Goal: Task Accomplishment & Management: Manage account settings

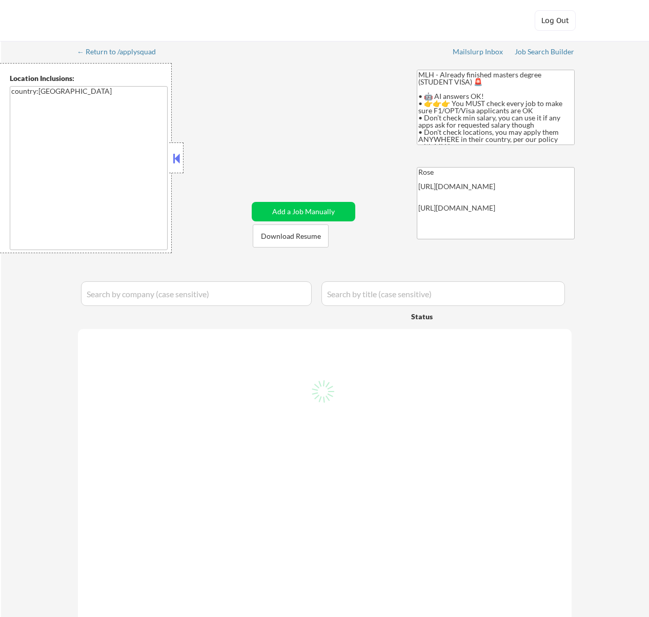
select select ""pending""
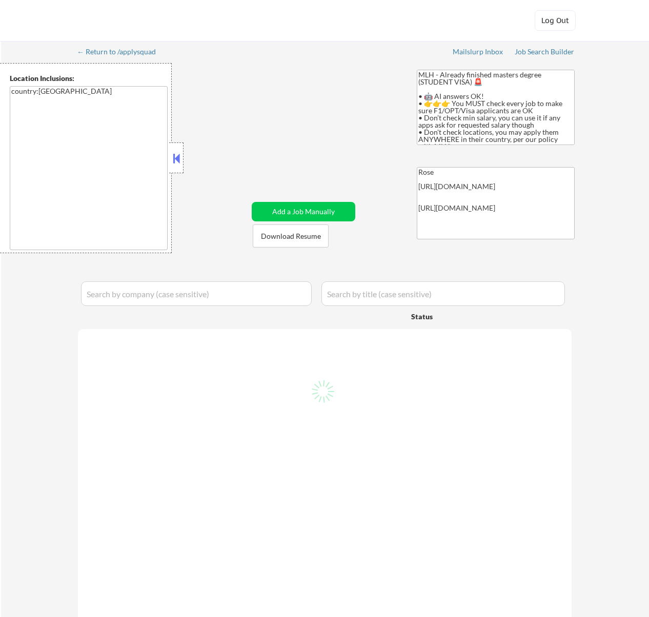
select select ""pending""
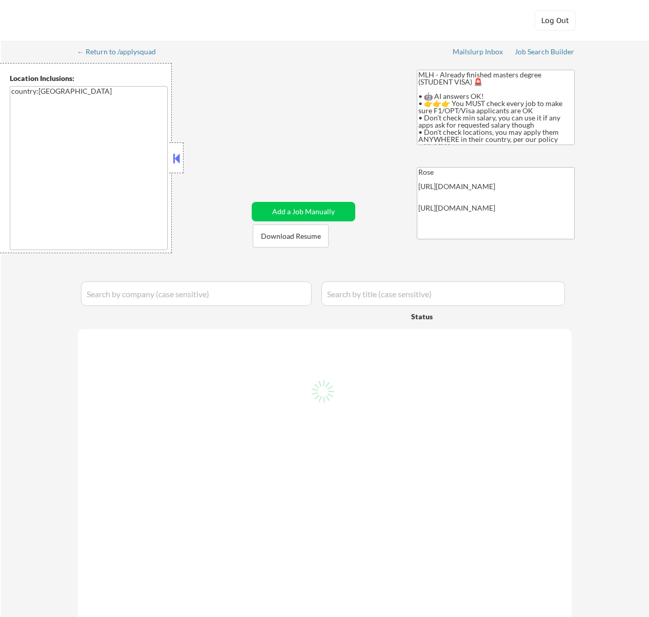
select select ""pending""
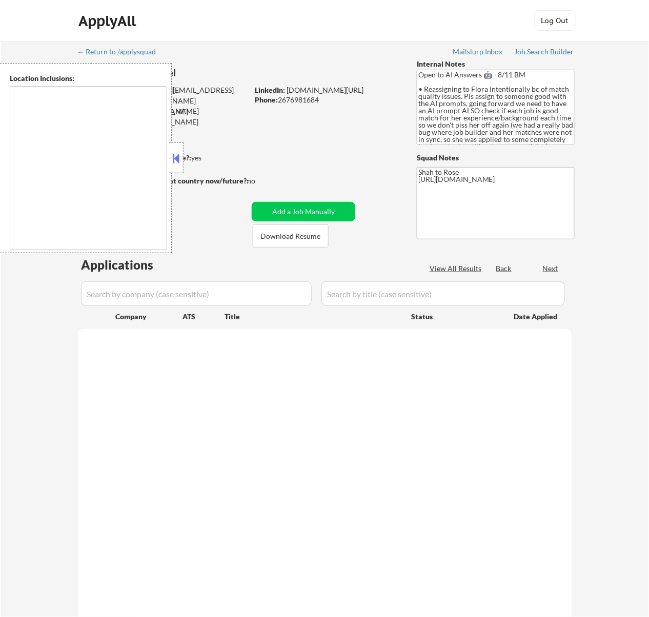
select select ""pending""
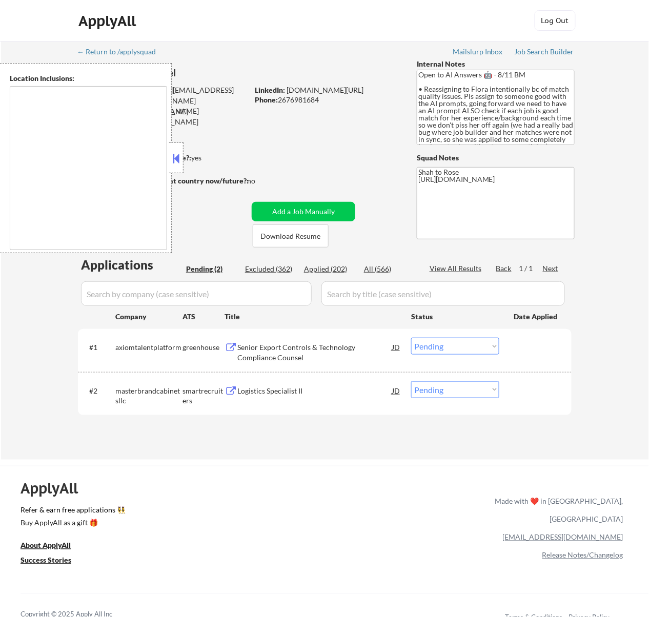
type textarea "remote"
click at [178, 156] on button at bounding box center [175, 158] width 11 height 15
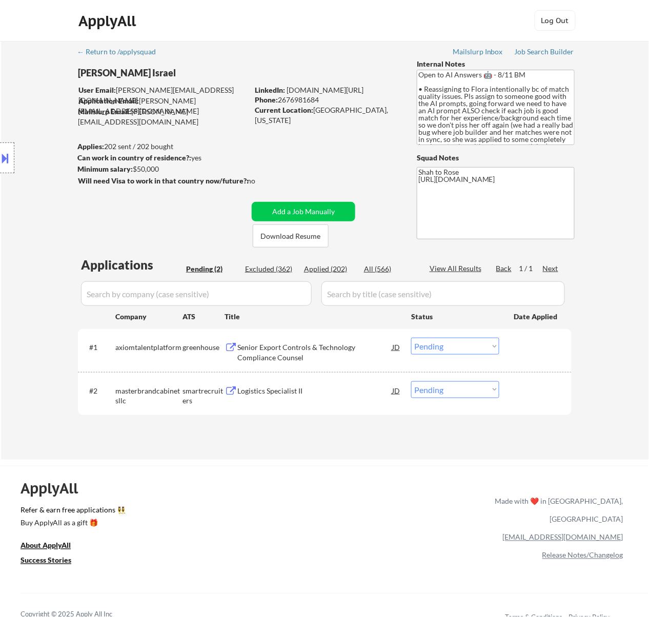
click at [325, 347] on div "Senior Export Controls & Technology Compliance Counsel" at bounding box center [314, 352] width 155 height 20
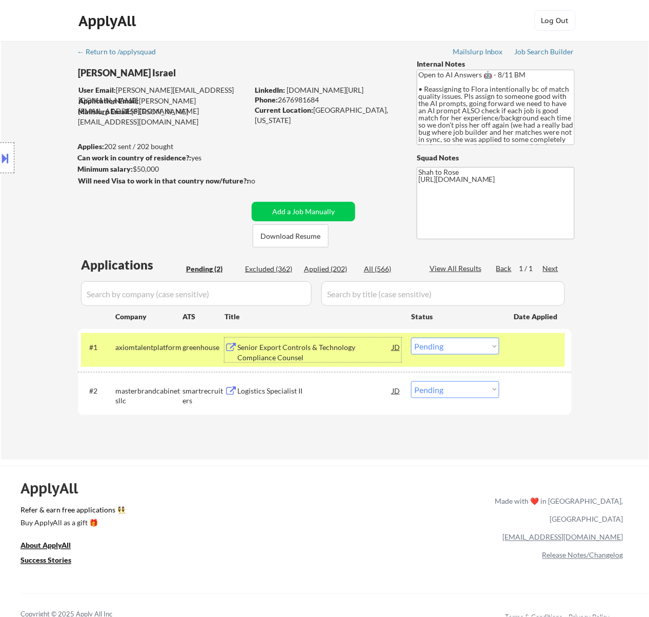
click at [474, 339] on select "Choose an option... Pending Applied Excluded (Questions) Excluded (Expired) Exc…" at bounding box center [455, 346] width 88 height 17
click at [411, 338] on select "Choose an option... Pending Applied Excluded (Questions) Excluded (Expired) Exc…" at bounding box center [455, 346] width 88 height 17
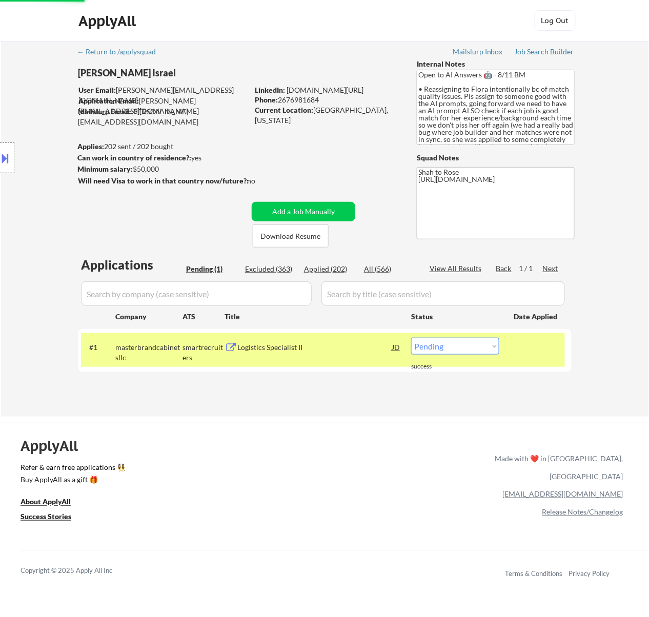
click at [484, 351] on select "Choose an option... Pending Applied Excluded (Questions) Excluded (Expired) Exc…" at bounding box center [455, 346] width 88 height 17
click at [333, 361] on div "#1 masterbrandcabinetsllc smartrecruiters Logistics Specialist II JD Choose an …" at bounding box center [323, 350] width 484 height 34
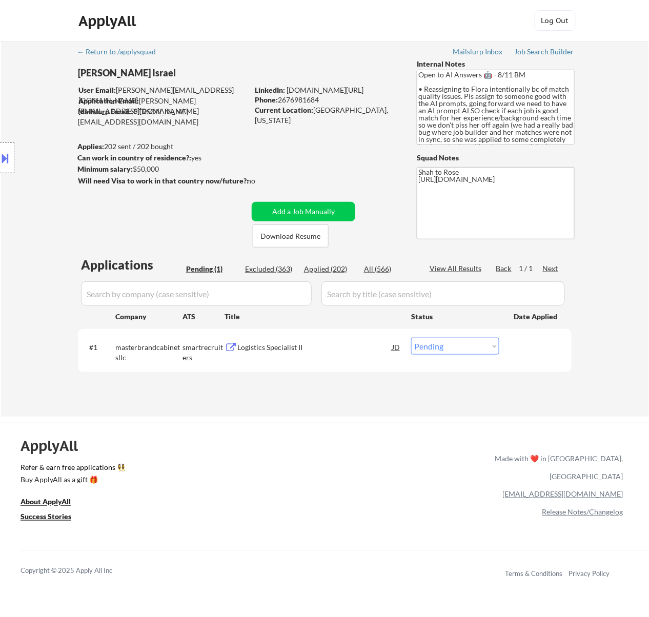
click at [317, 345] on div "Logistics Specialist II" at bounding box center [314, 347] width 155 height 10
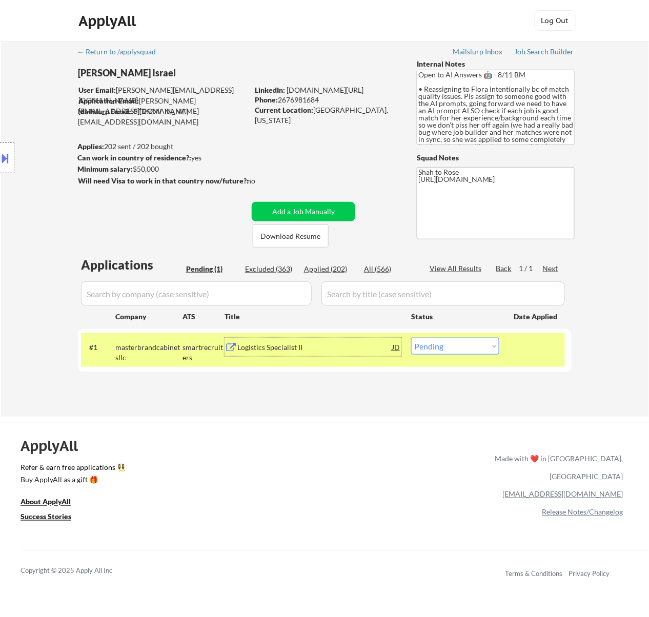
click at [474, 342] on select "Choose an option... Pending Applied Excluded (Questions) Excluded (Expired) Exc…" at bounding box center [455, 346] width 88 height 17
select select ""applied""
click at [411, 338] on select "Choose an option... Pending Applied Excluded (Questions) Excluded (Expired) Exc…" at bounding box center [455, 346] width 88 height 17
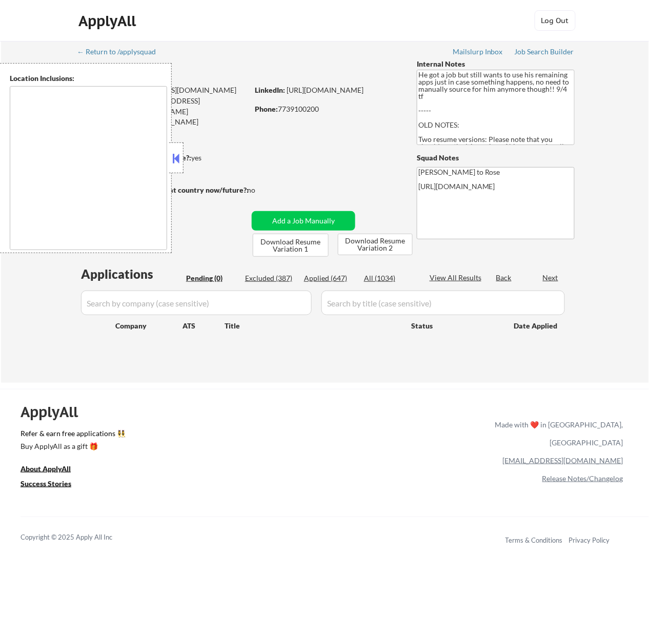
type textarea "Los Angeles, CA Glendale, CA Burbank, CA Pasadena, CA Santa Monica, CA Beverly …"
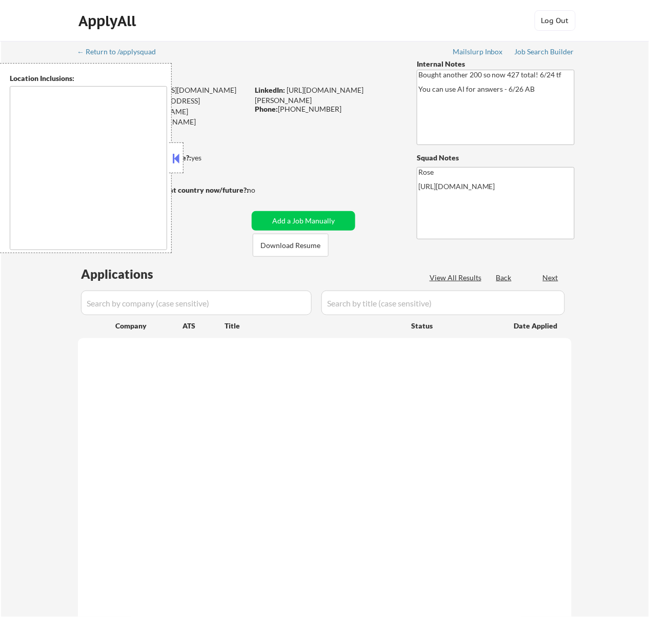
select select ""pending""
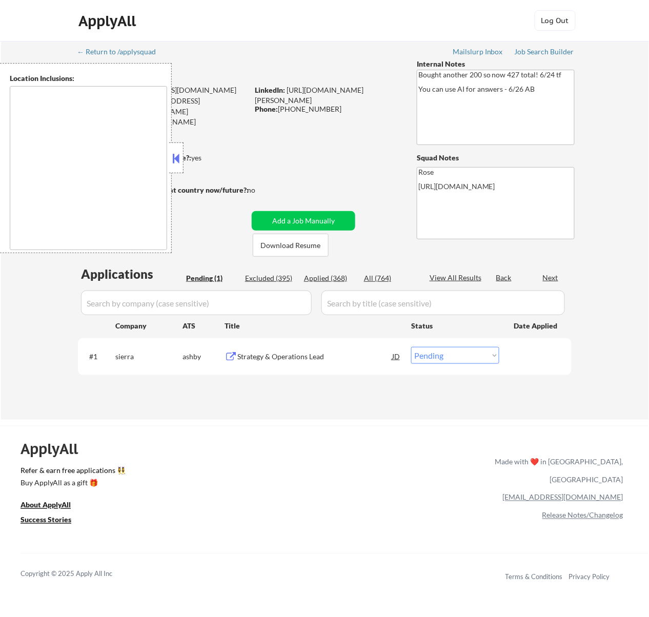
type textarea "San Francisco, CA Daly City, CA South San Francisco, CA Brisbane, CA Colma, CA …"
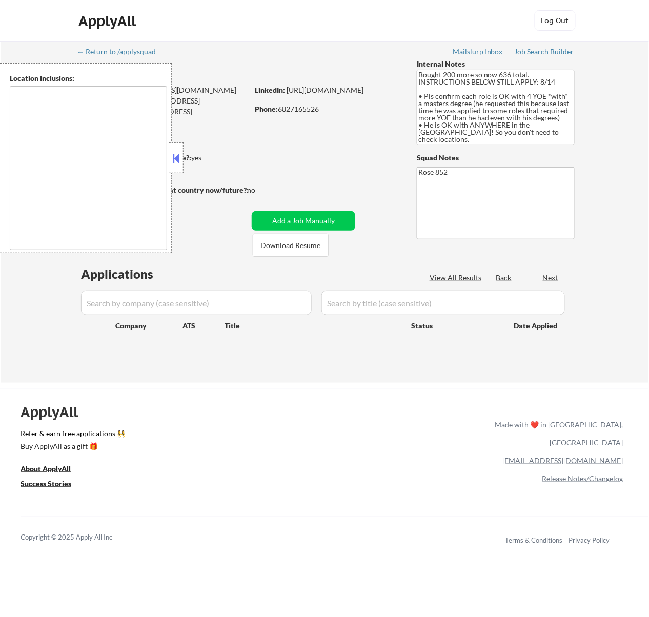
type textarea "[GEOGRAPHIC_DATA], [GEOGRAPHIC_DATA] [GEOGRAPHIC_DATA], [GEOGRAPHIC_DATA] [GEOG…"
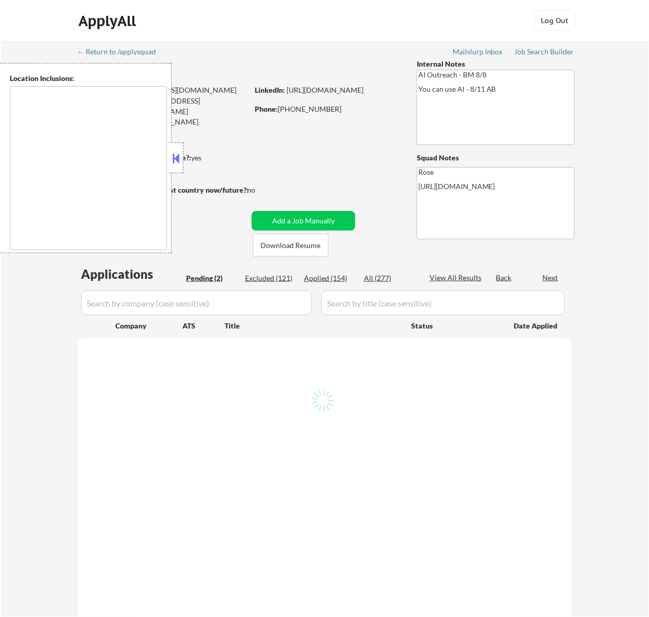
select select ""pending""
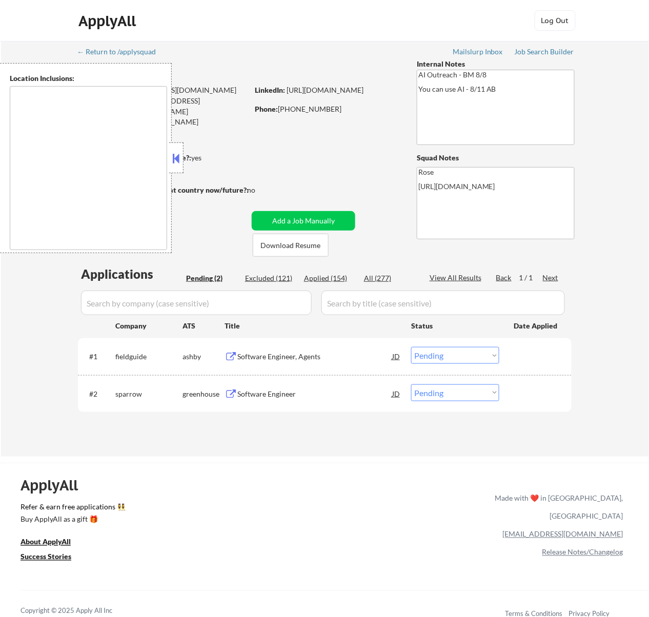
type textarea "Fountain Valley, CA Huntington Beach, CA Costa Mesa, CA Santa Ana, CA Garden Gr…"
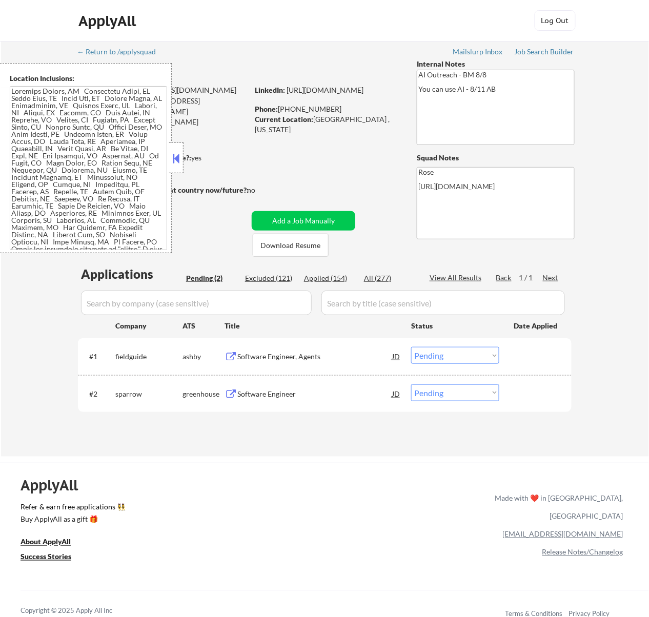
click at [177, 156] on button at bounding box center [175, 158] width 11 height 15
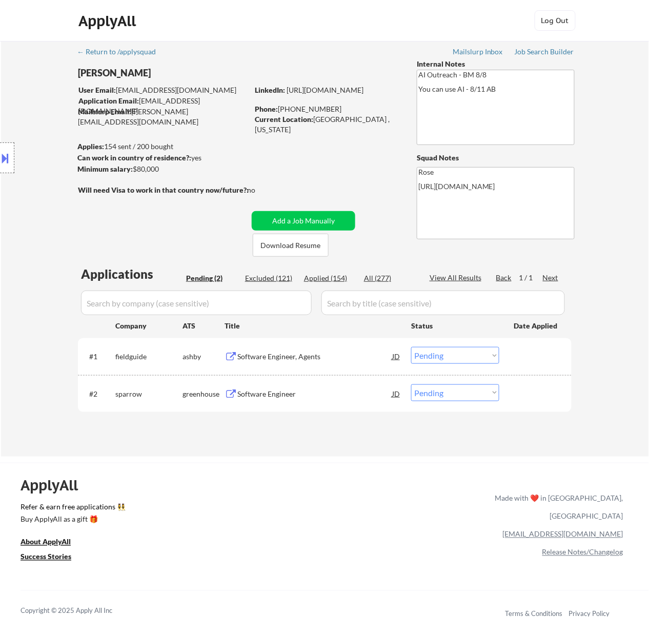
click at [320, 360] on div "Software Engineer, Agents" at bounding box center [314, 356] width 155 height 10
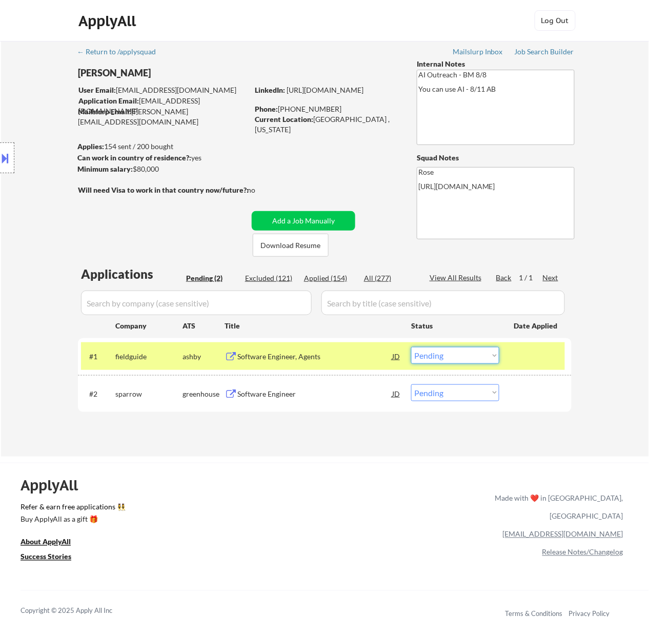
drag, startPoint x: 493, startPoint y: 353, endPoint x: 486, endPoint y: 360, distance: 9.1
click at [493, 353] on select "Choose an option... Pending Applied Excluded (Questions) Excluded (Expired) Exc…" at bounding box center [455, 355] width 88 height 17
click at [411, 347] on select "Choose an option... Pending Applied Excluded (Questions) Excluded (Expired) Exc…" at bounding box center [455, 355] width 88 height 17
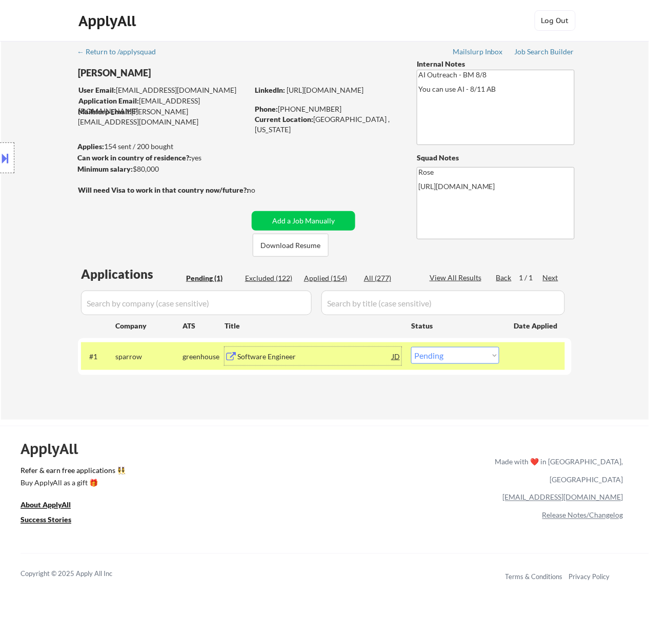
click at [367, 359] on div "Software Engineer" at bounding box center [314, 356] width 155 height 10
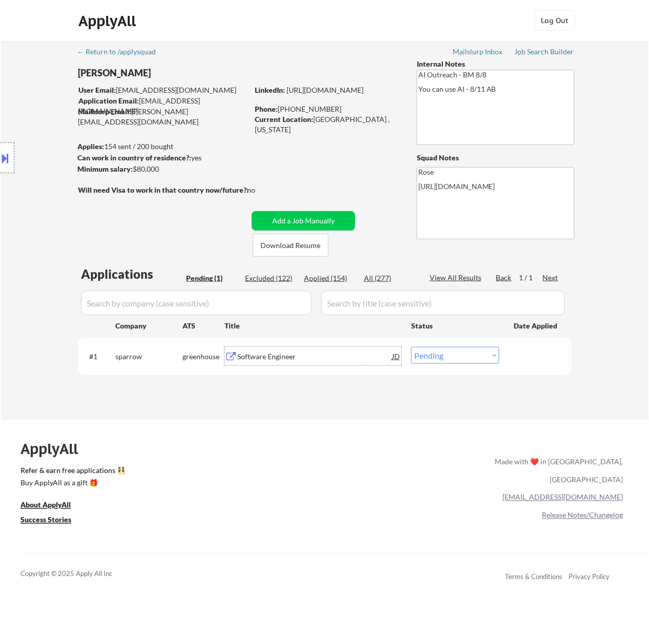
click at [363, 357] on div "Software Engineer" at bounding box center [314, 356] width 155 height 10
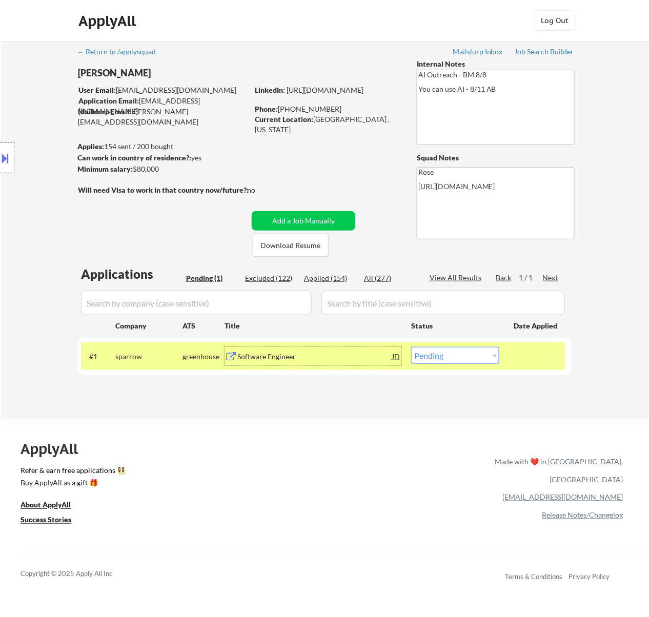
click at [472, 359] on select "Choose an option... Pending Applied Excluded (Questions) Excluded (Expired) Exc…" at bounding box center [455, 355] width 88 height 17
select select ""applied""
click at [411, 347] on select "Choose an option... Pending Applied Excluded (Questions) Excluded (Expired) Exc…" at bounding box center [455, 355] width 88 height 17
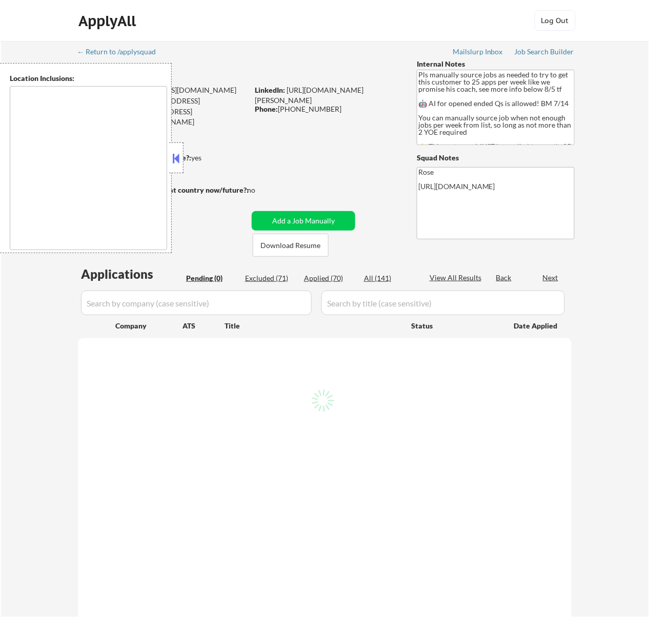
type textarea "Here is a list of metro areas, cities, and towns within approximately a 30-minu…"
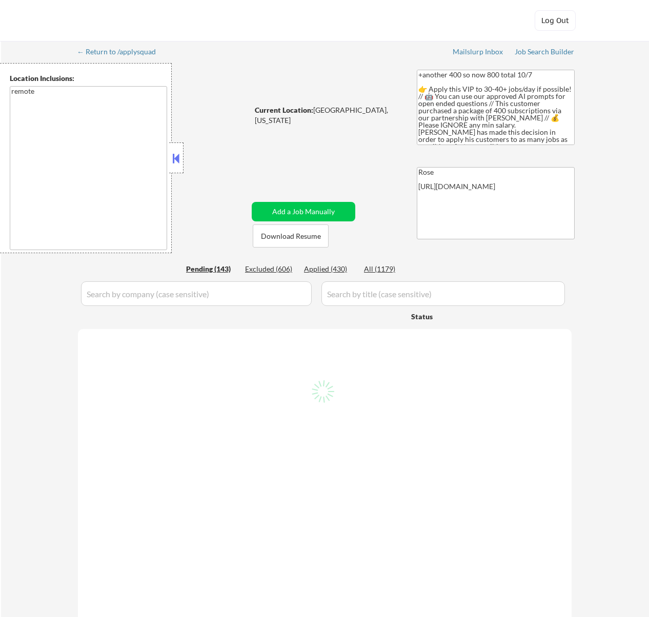
select select ""pending""
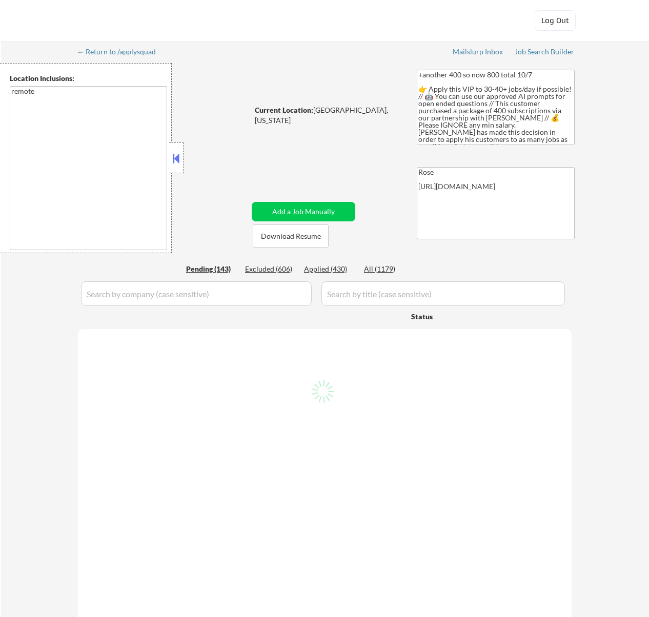
select select ""pending""
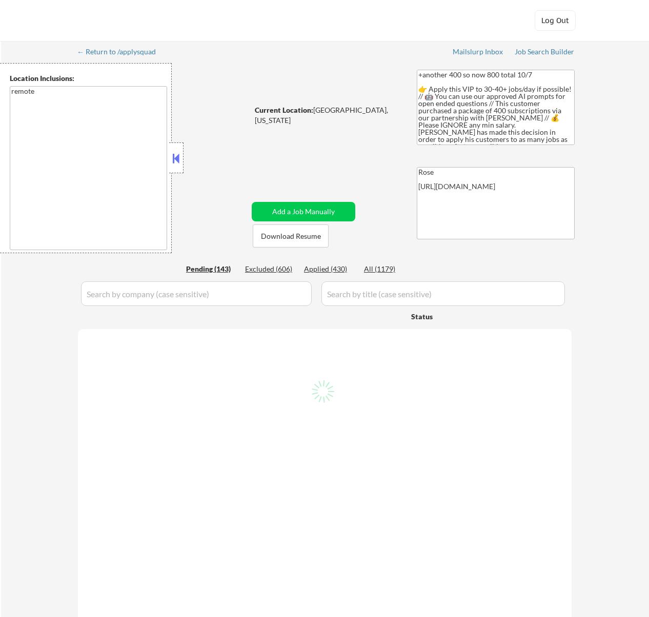
select select ""pending""
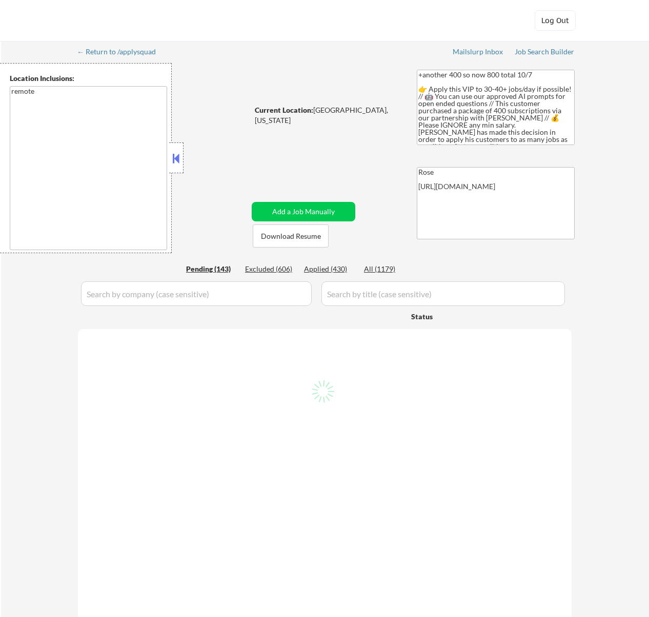
select select ""pending""
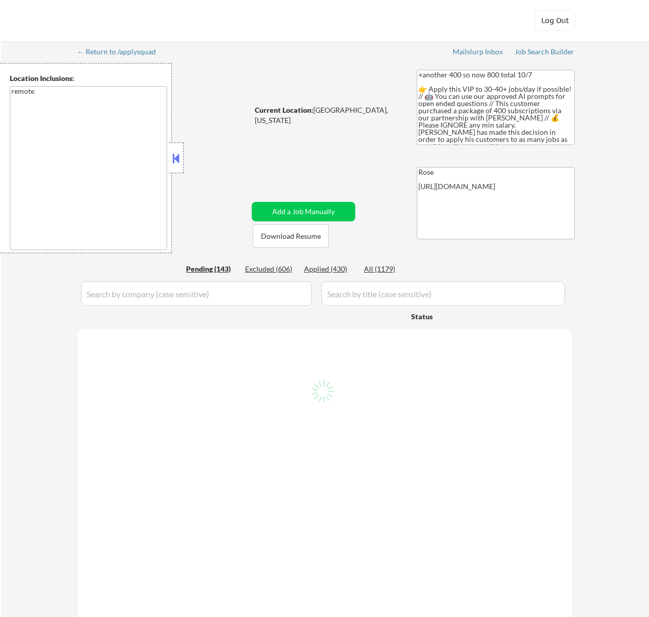
select select ""pending""
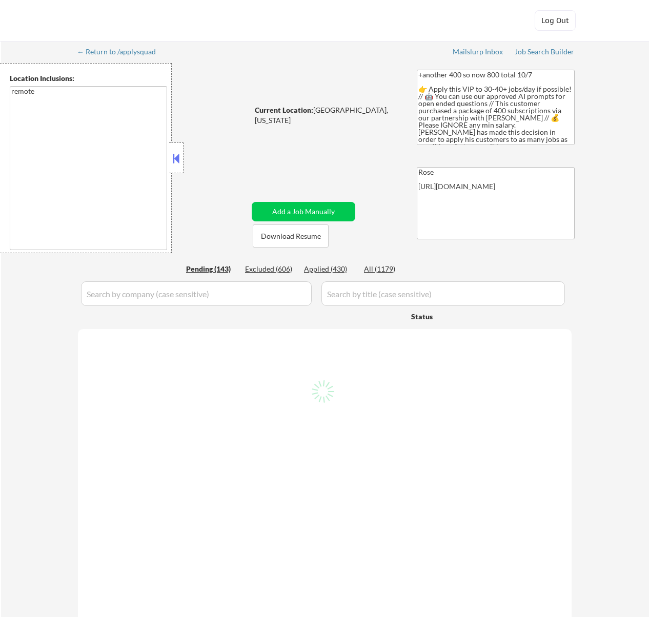
select select ""pending""
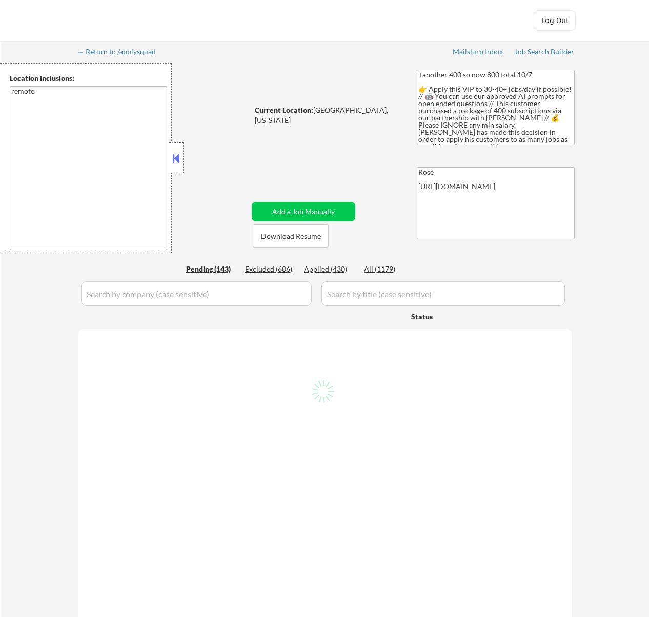
select select ""pending""
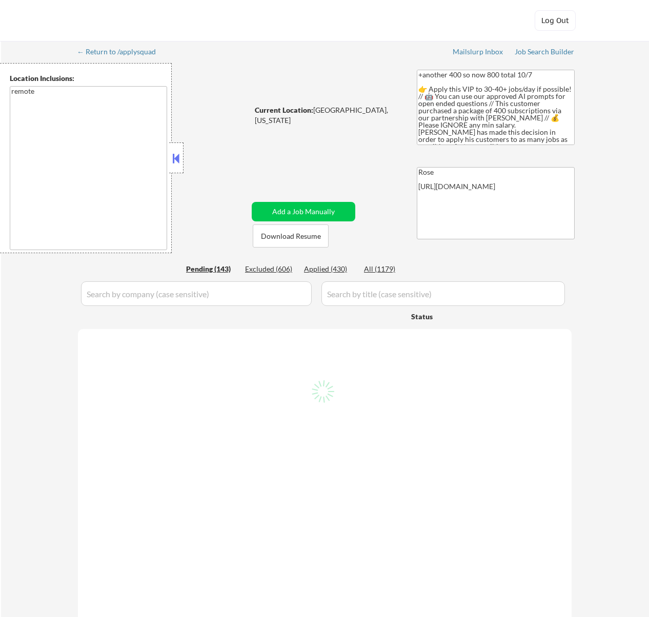
select select ""pending""
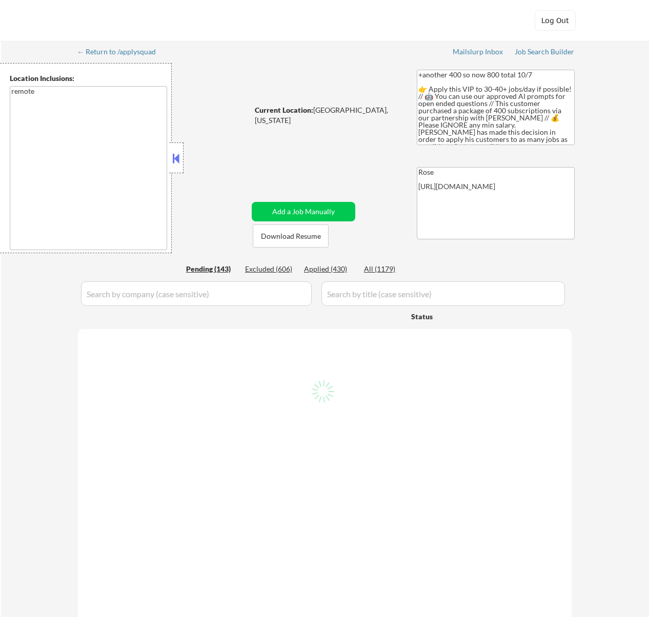
select select ""pending""
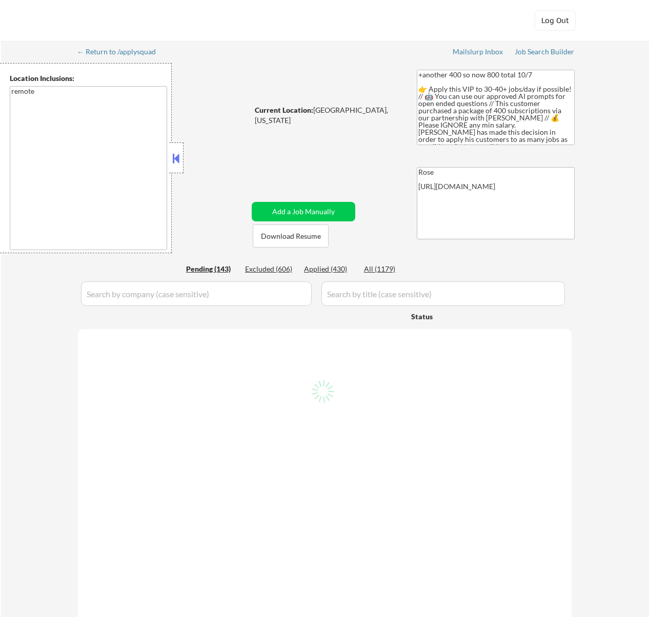
select select ""pending""
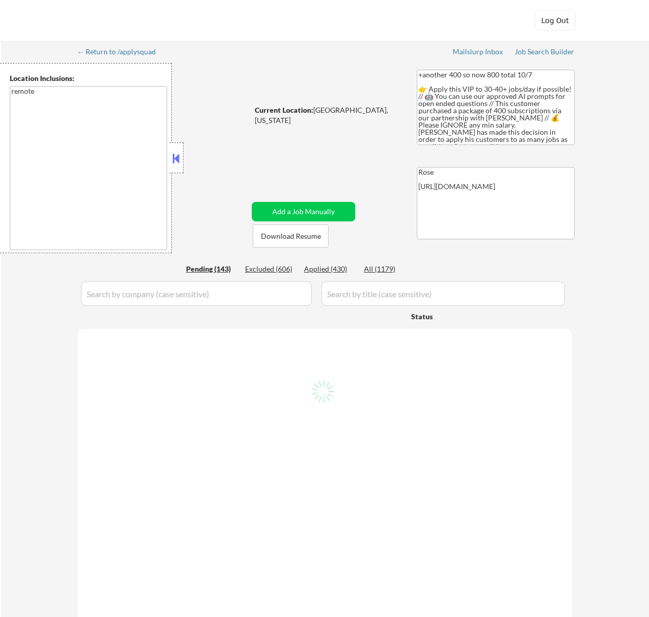
select select ""pending""
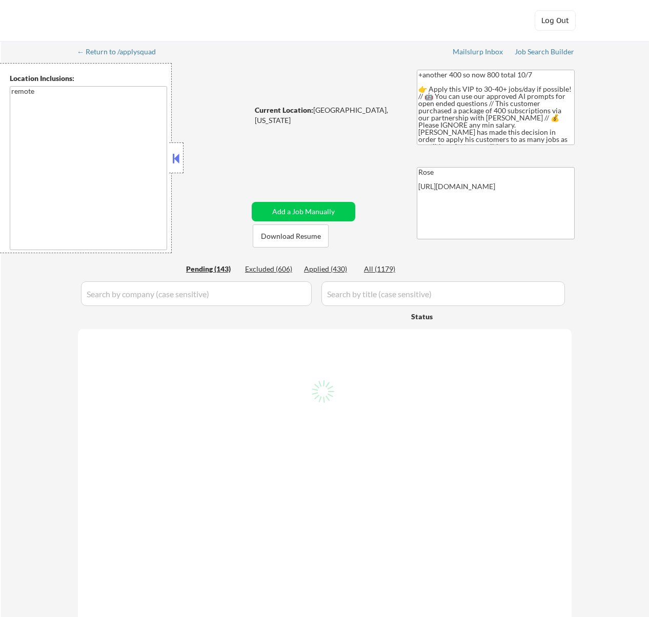
select select ""pending""
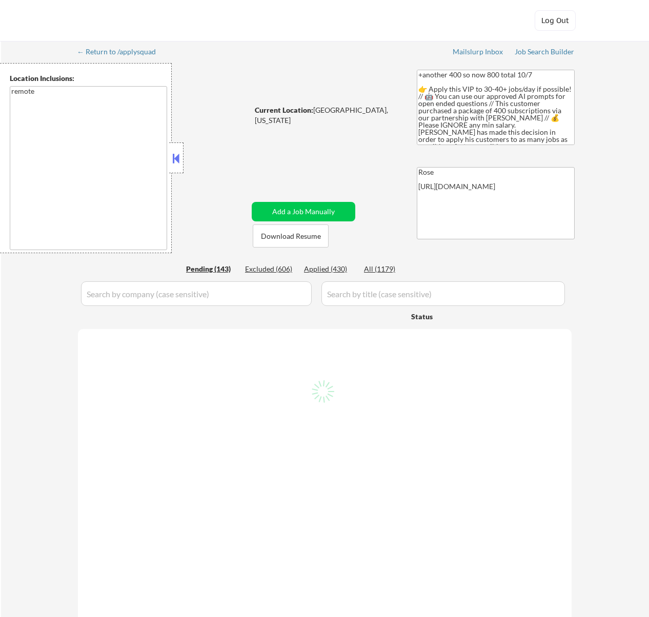
select select ""pending""
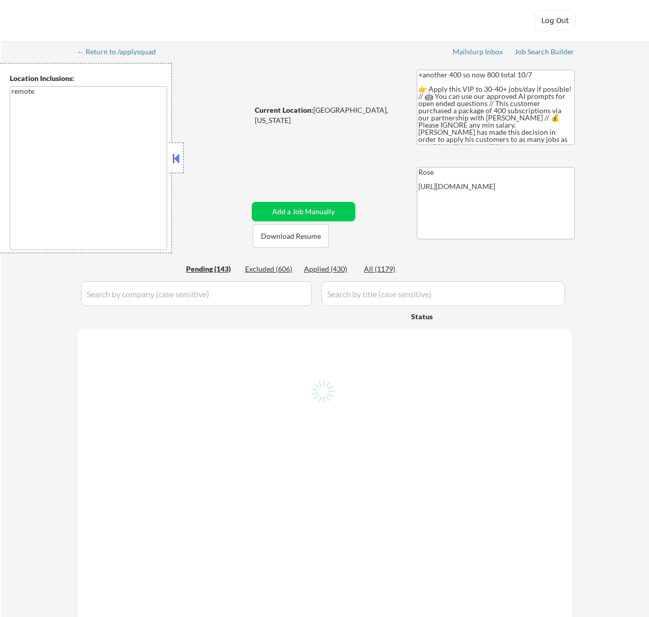
select select ""pending""
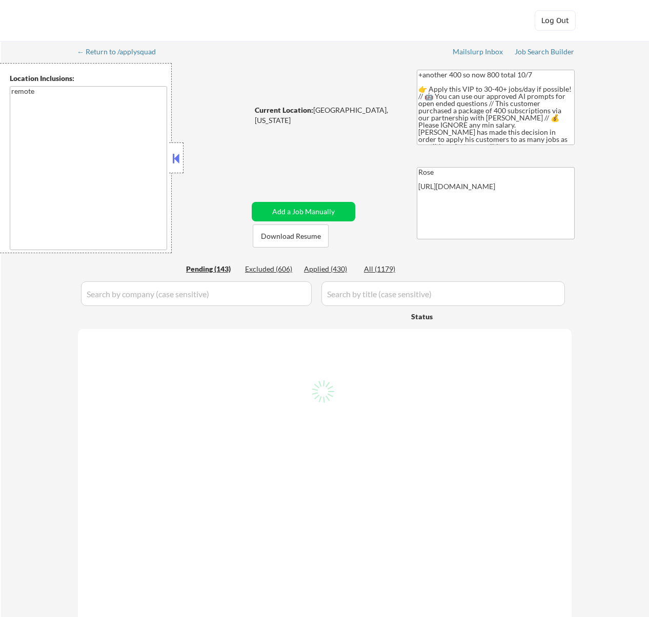
select select ""pending""
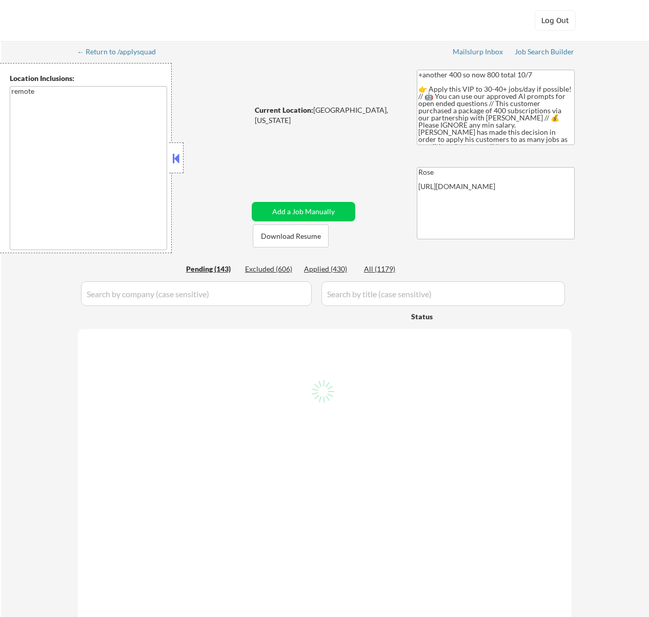
select select ""pending""
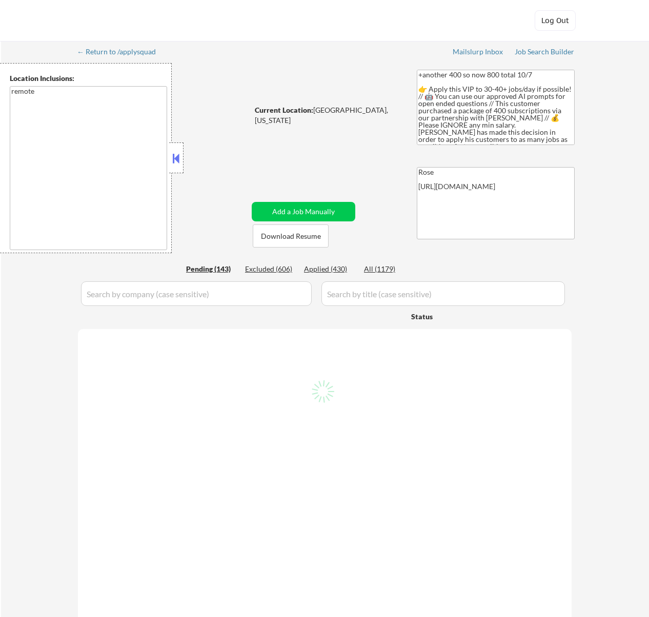
select select ""pending""
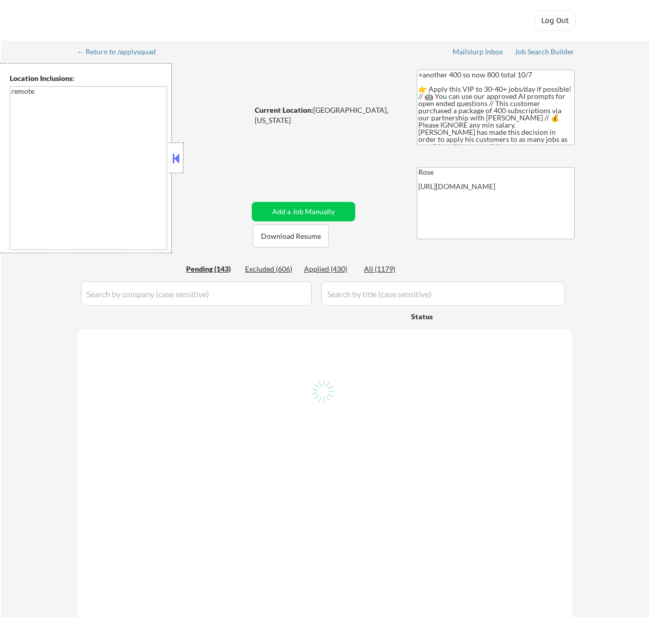
select select ""pending""
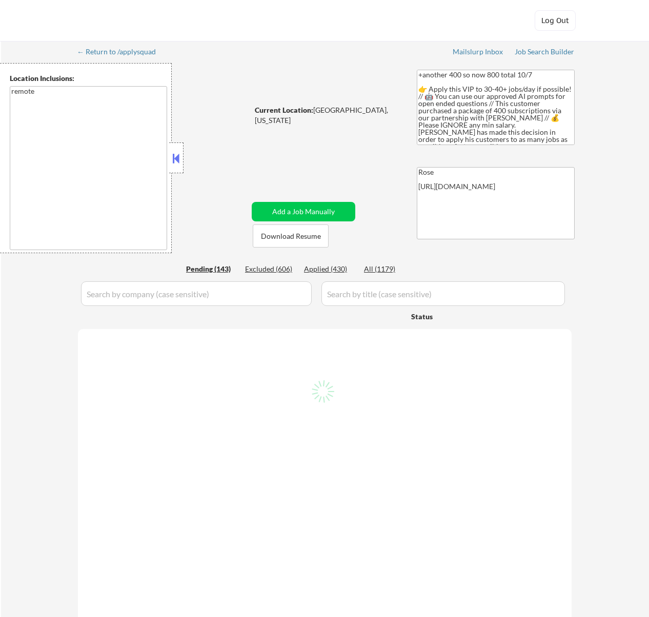
select select ""pending""
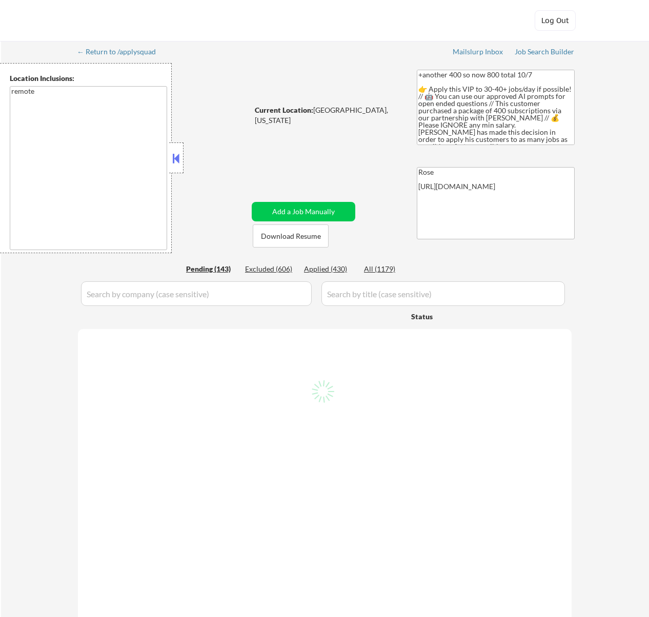
select select ""pending""
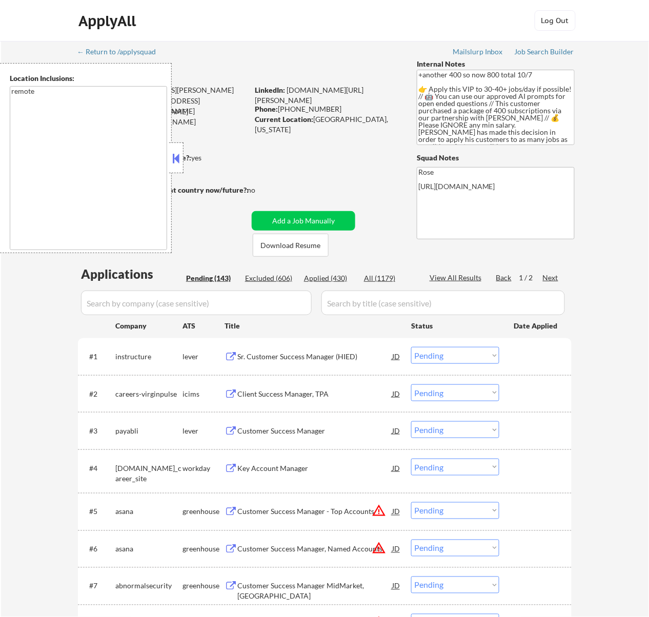
click at [174, 154] on button at bounding box center [175, 158] width 11 height 15
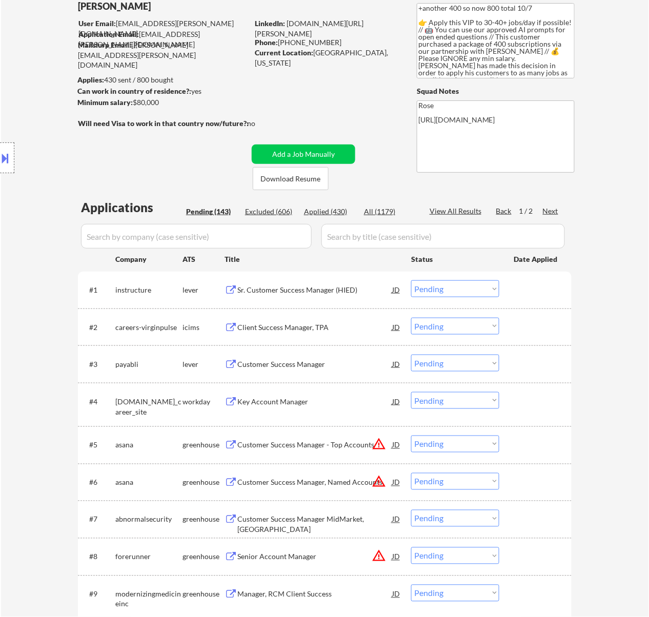
scroll to position [68, 0]
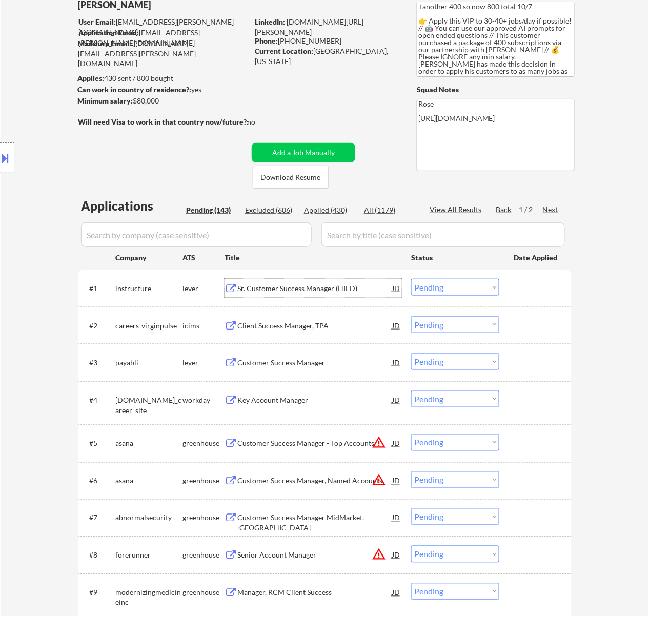
click at [267, 288] on div "Sr. Customer Success Manager (HIED)" at bounding box center [314, 288] width 155 height 10
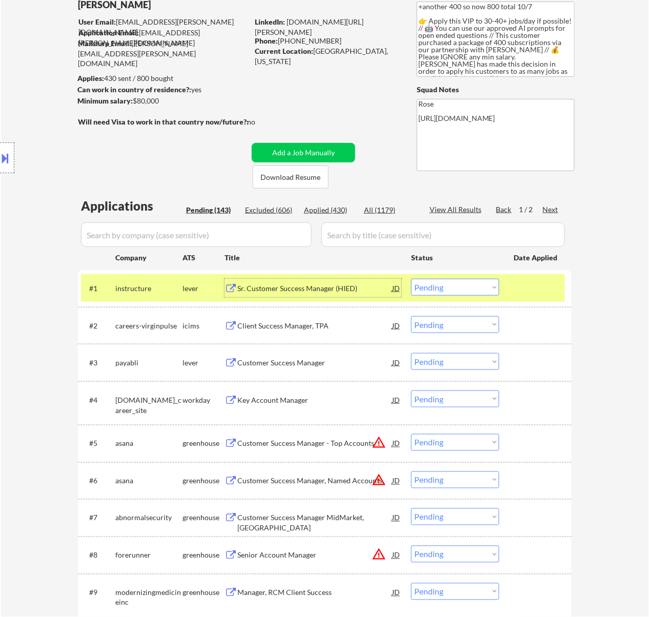
click at [309, 326] on div "Client Success Manager, TPA" at bounding box center [314, 326] width 155 height 10
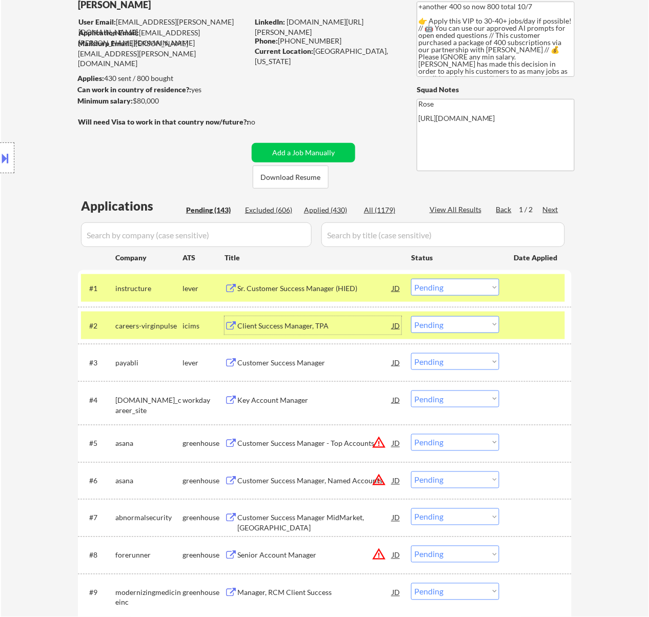
click at [477, 322] on select "Choose an option... Pending Applied Excluded (Questions) Excluded (Expired) Exc…" at bounding box center [455, 324] width 88 height 17
click at [411, 316] on select "Choose an option... Pending Applied Excluded (Questions) Excluded (Expired) Exc…" at bounding box center [455, 324] width 88 height 17
select select ""pending""
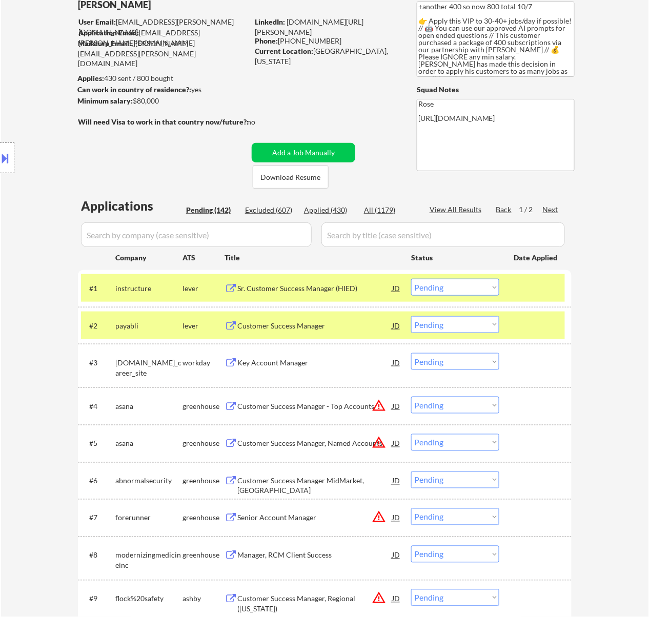
click at [328, 321] on div "Customer Success Manager" at bounding box center [314, 326] width 155 height 10
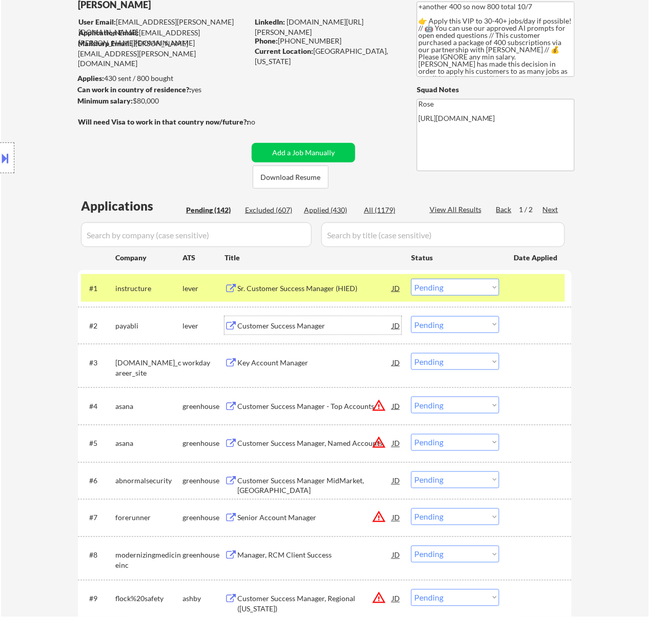
click at [470, 283] on select "Choose an option... Pending Applied Excluded (Questions) Excluded (Expired) Exc…" at bounding box center [455, 287] width 88 height 17
click at [411, 279] on select "Choose an option... Pending Applied Excluded (Questions) Excluded (Expired) Exc…" at bounding box center [455, 287] width 88 height 17
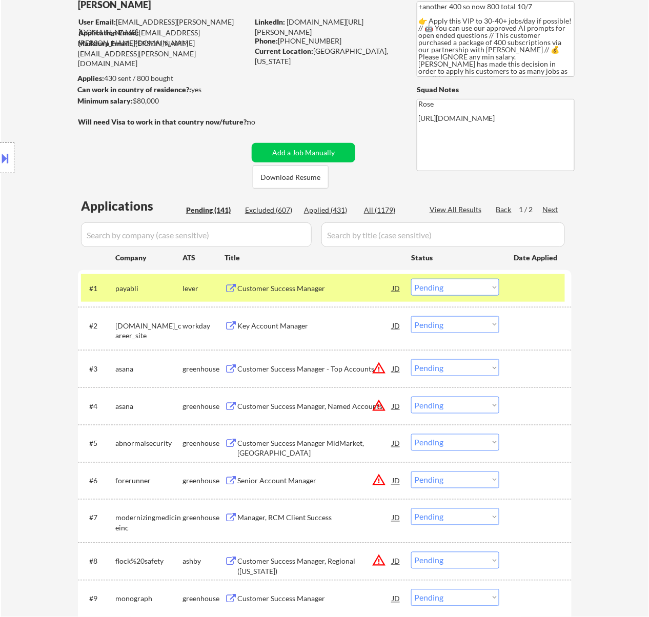
click at [309, 325] on div "Key Account Manager" at bounding box center [314, 326] width 155 height 10
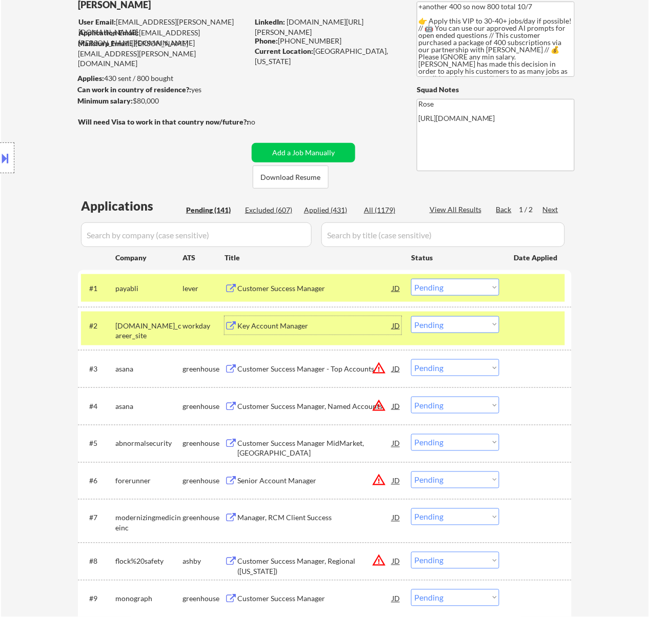
click at [453, 287] on select "Choose an option... Pending Applied Excluded (Questions) Excluded (Expired) Exc…" at bounding box center [455, 287] width 88 height 17
click at [458, 286] on select "Choose an option... Pending Applied Excluded (Questions) Excluded (Expired) Exc…" at bounding box center [455, 287] width 88 height 17
click at [456, 290] on select "Choose an option... Pending Applied Excluded (Questions) Excluded (Expired) Exc…" at bounding box center [455, 287] width 88 height 17
click at [411, 279] on select "Choose an option... Pending Applied Excluded (Questions) Excluded (Expired) Exc…" at bounding box center [455, 287] width 88 height 17
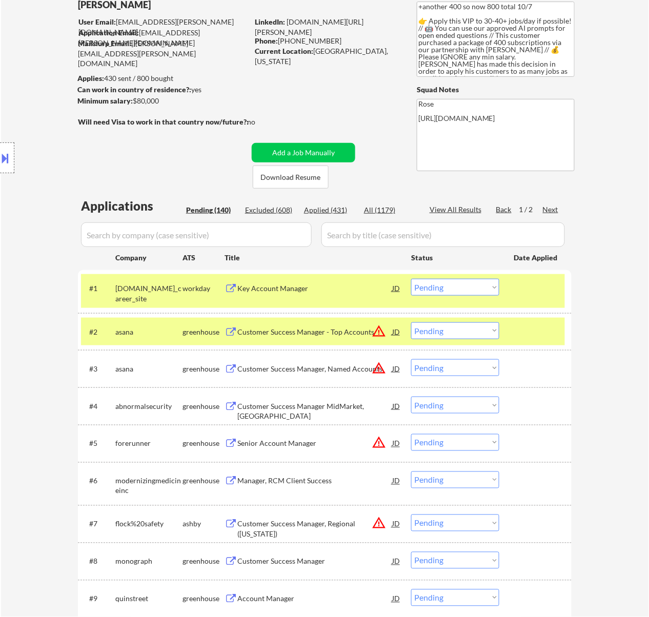
click at [329, 325] on div "Customer Success Manager - Top Accounts" at bounding box center [314, 331] width 155 height 18
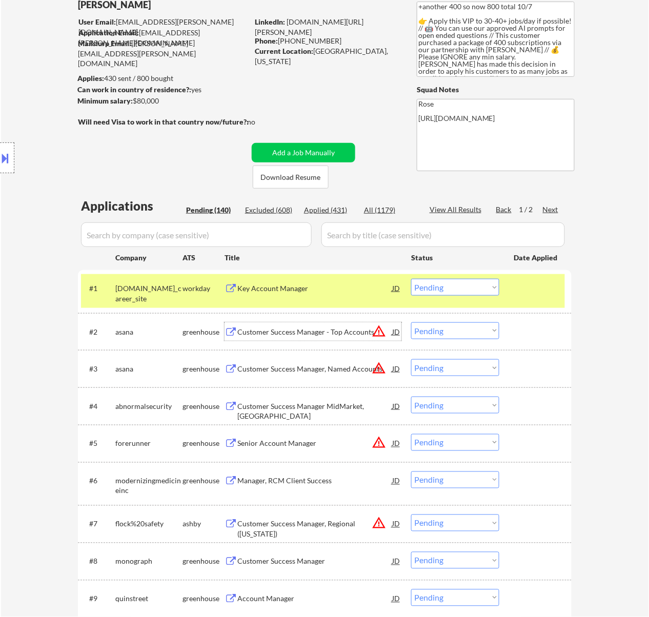
click at [461, 274] on div "#1 solera.wd5.global_career_site workday Key Account Manager JD Choose an optio…" at bounding box center [323, 291] width 484 height 34
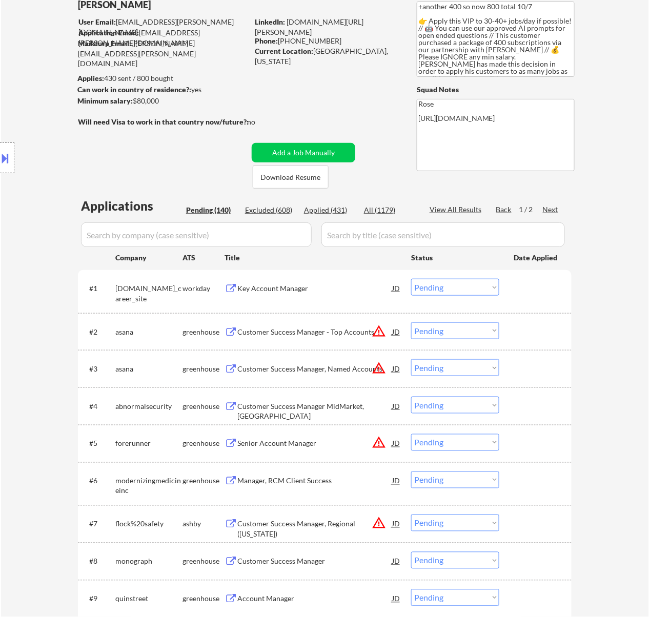
click at [459, 285] on select "Choose an option... Pending Applied Excluded (Questions) Excluded (Expired) Exc…" at bounding box center [455, 287] width 88 height 17
click at [411, 279] on select "Choose an option... Pending Applied Excluded (Questions) Excluded (Expired) Exc…" at bounding box center [455, 287] width 88 height 17
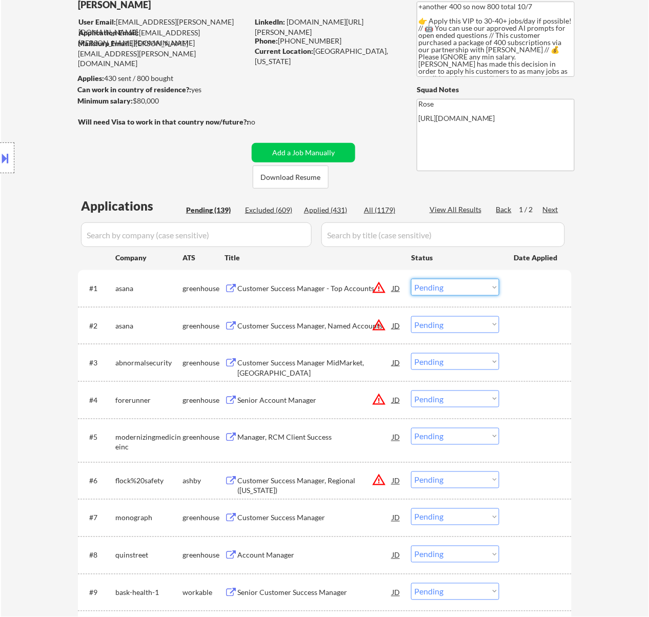
click at [442, 286] on select "Choose an option... Pending Applied Excluded (Questions) Excluded (Expired) Exc…" at bounding box center [455, 287] width 88 height 17
click at [411, 279] on select "Choose an option... Pending Applied Excluded (Questions) Excluded (Expired) Exc…" at bounding box center [455, 287] width 88 height 17
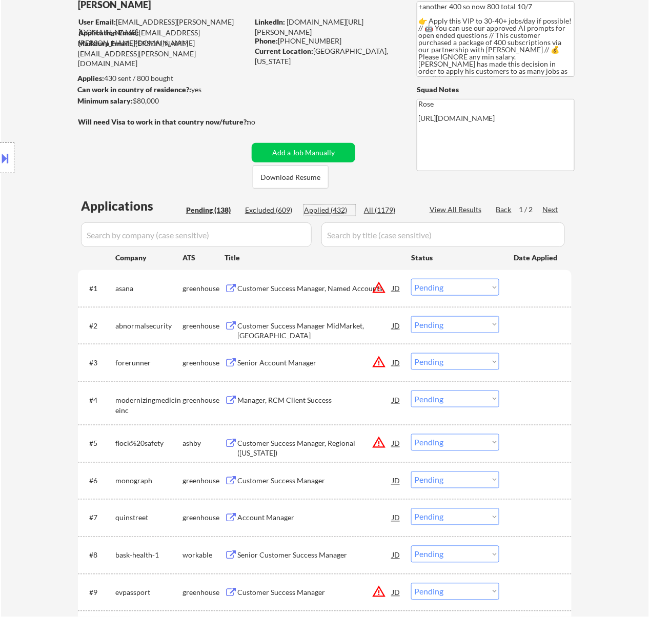
click at [323, 205] on div "Applied (432)" at bounding box center [329, 210] width 51 height 10
select select ""applied""
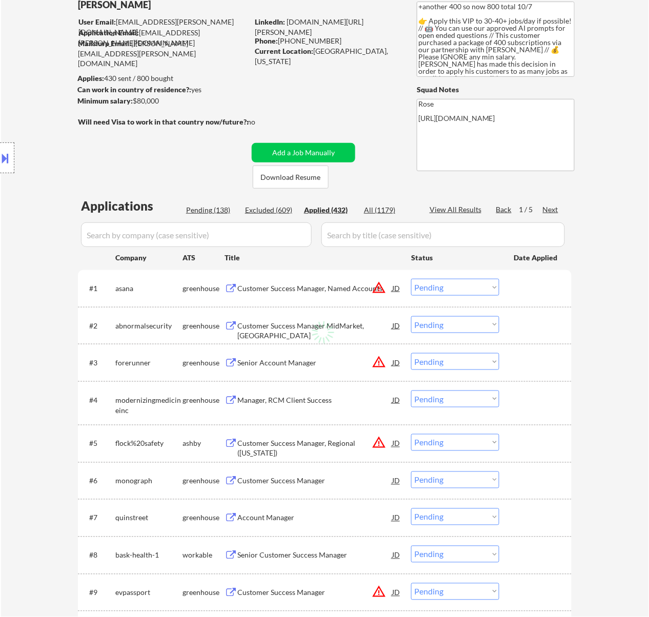
select select ""applied""
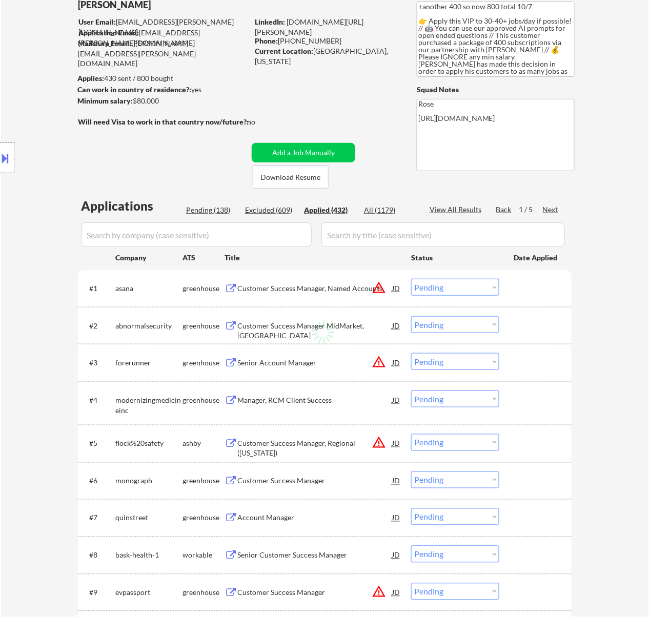
select select ""applied""
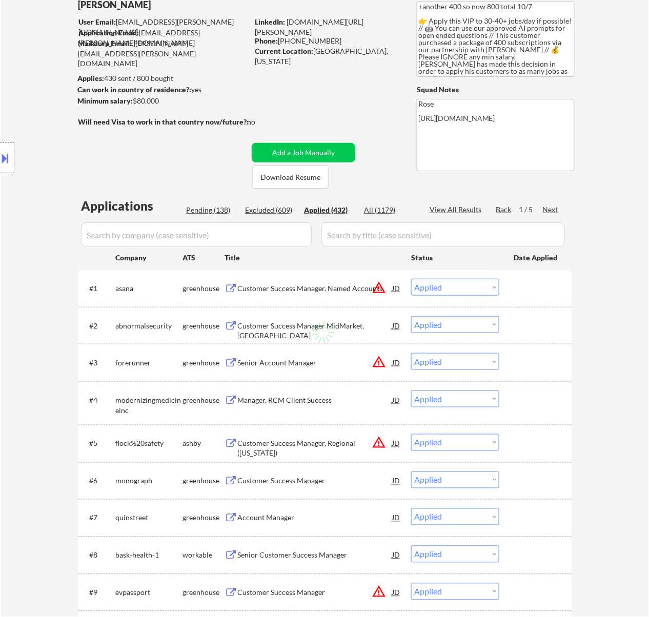
select select ""applied""
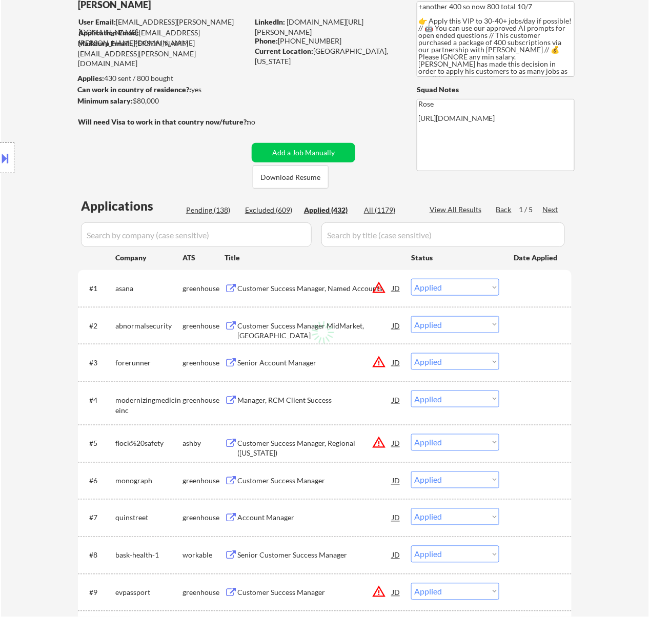
select select ""applied""
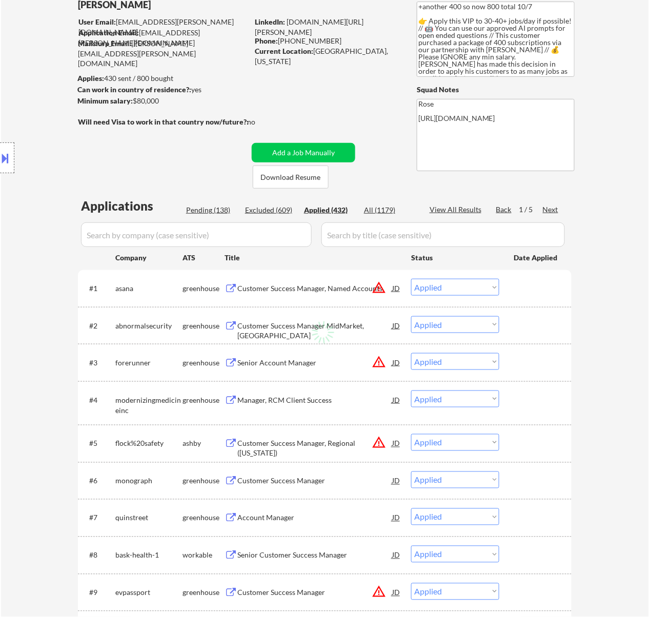
select select ""applied""
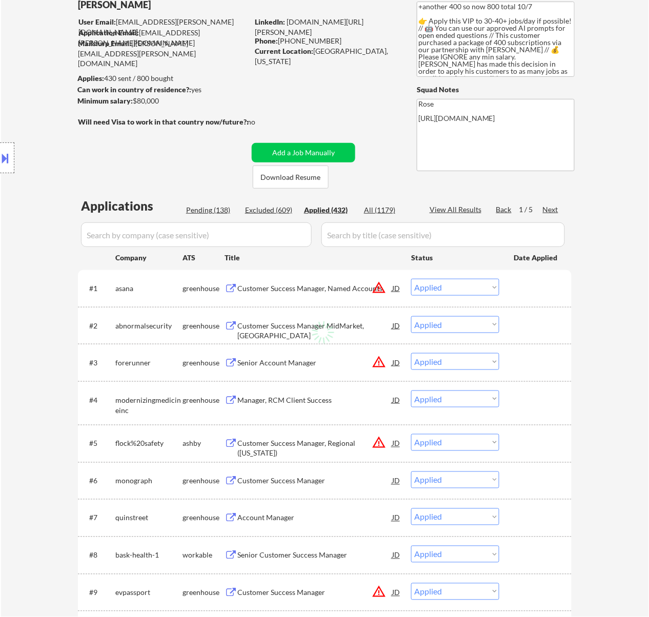
select select ""applied""
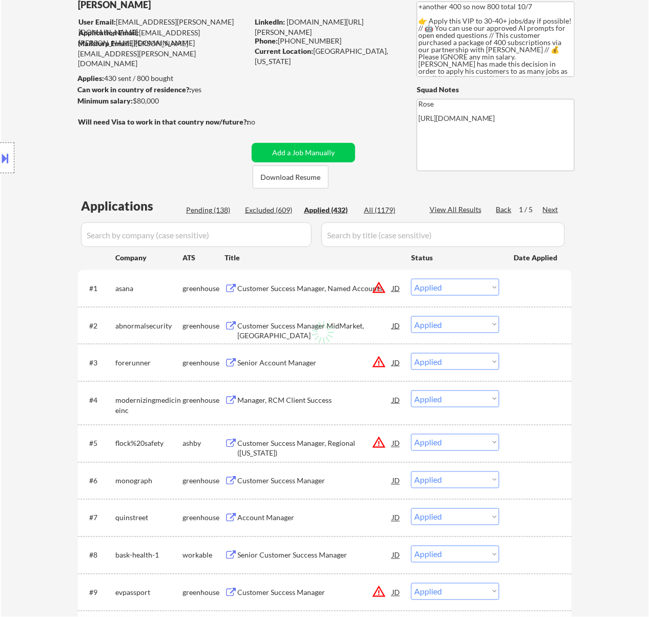
select select ""applied""
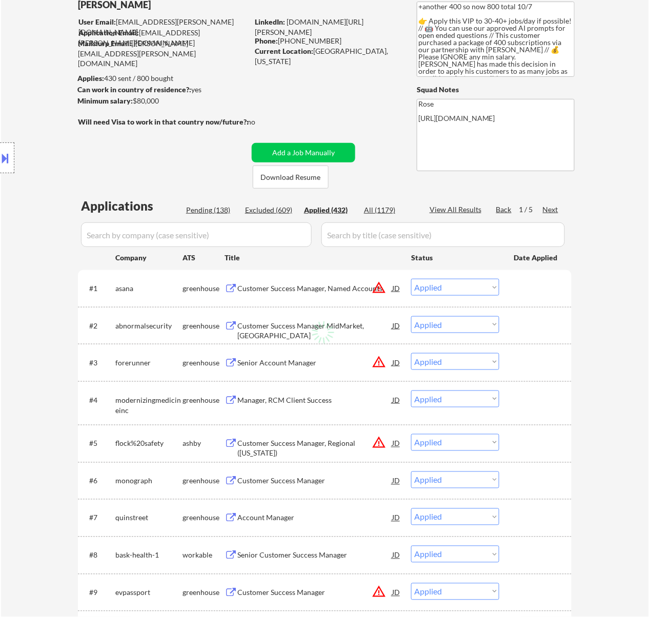
select select ""applied""
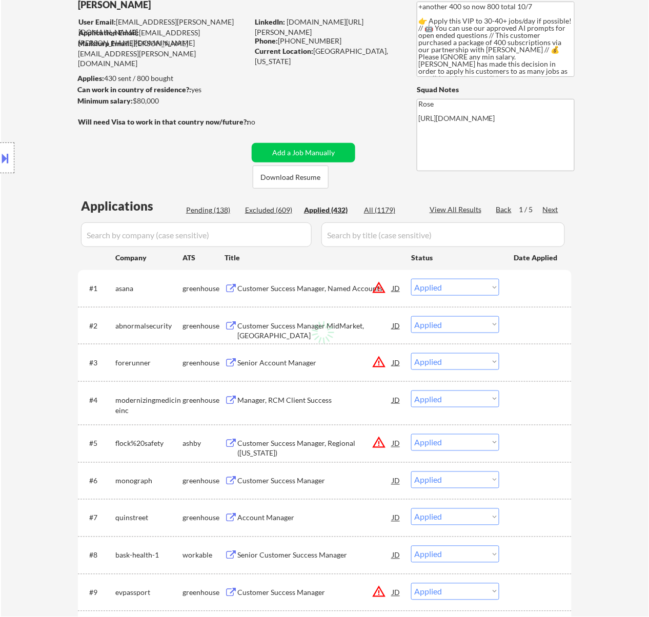
select select ""applied""
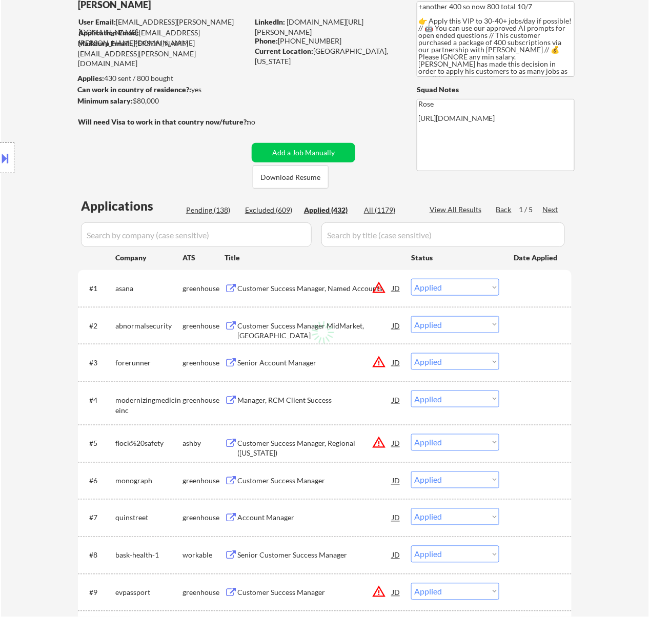
select select ""applied""
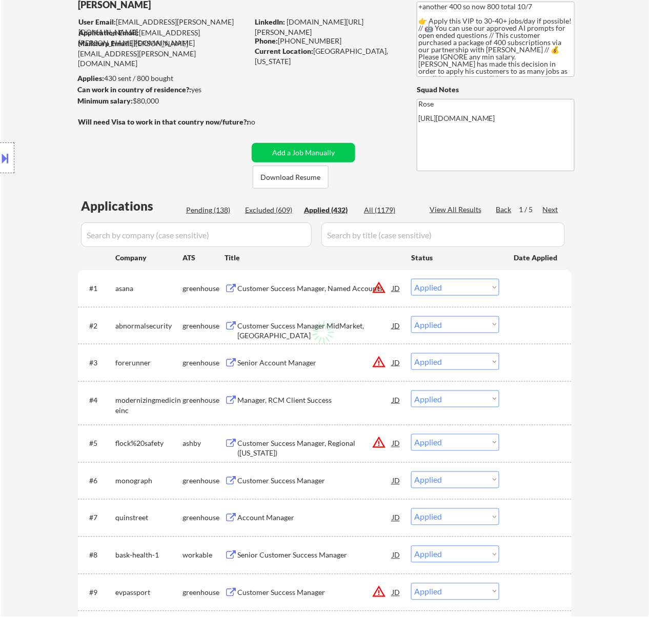
select select ""applied""
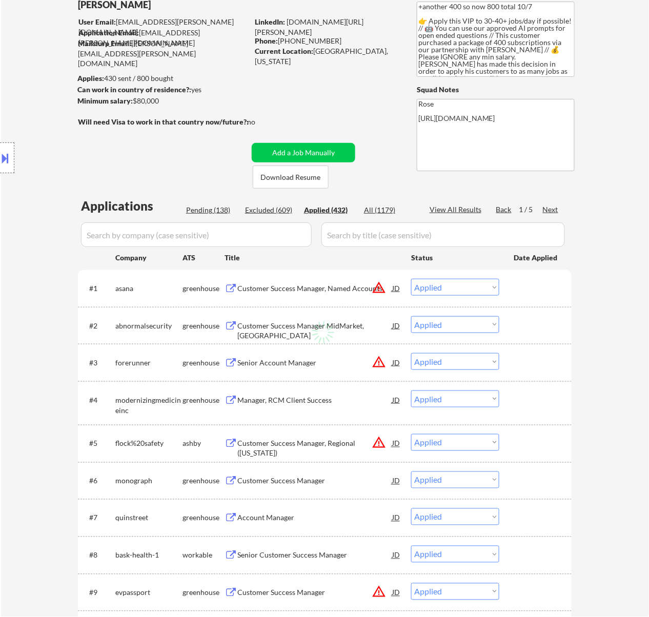
select select ""applied""
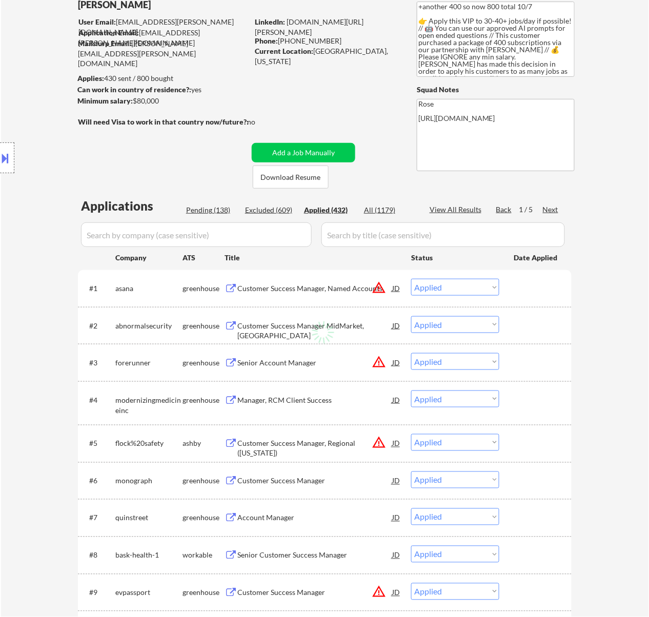
select select ""applied""
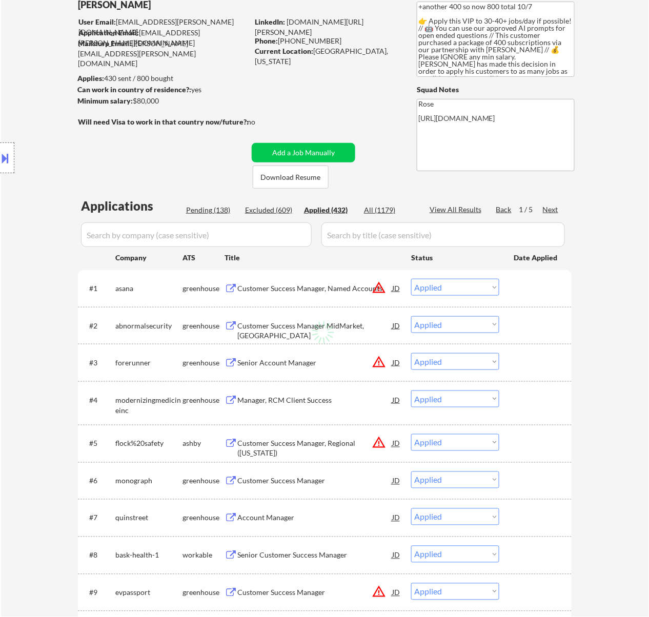
select select ""applied""
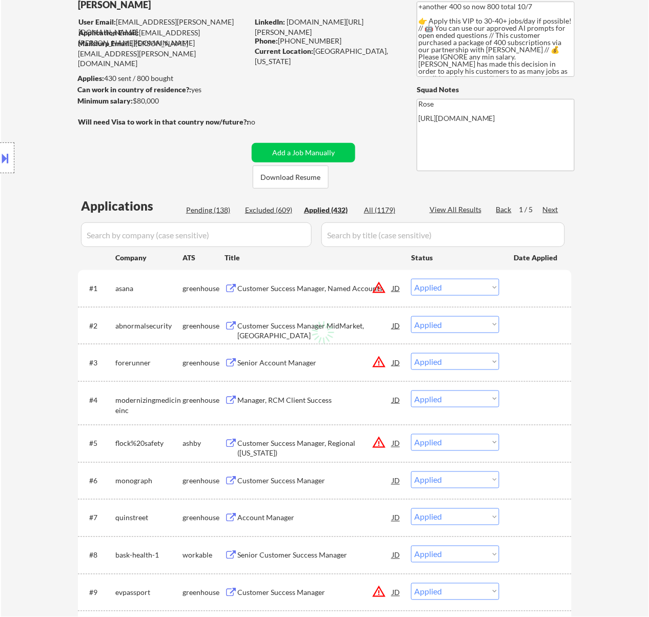
select select ""applied""
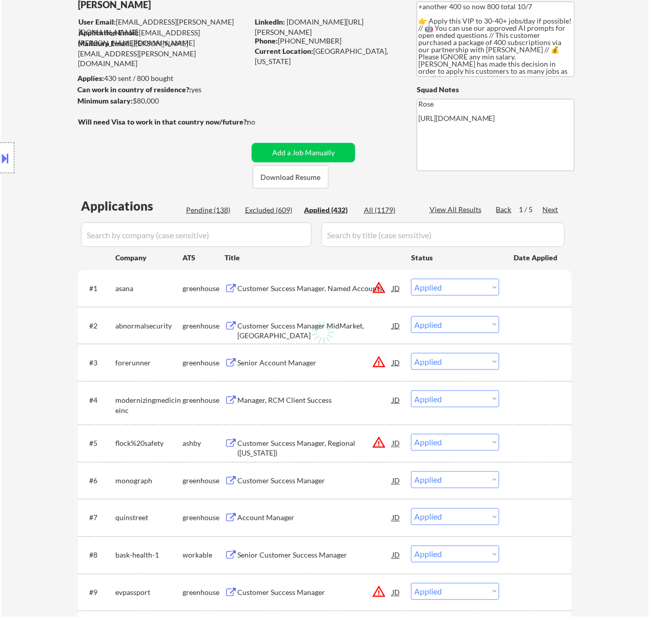
select select ""applied""
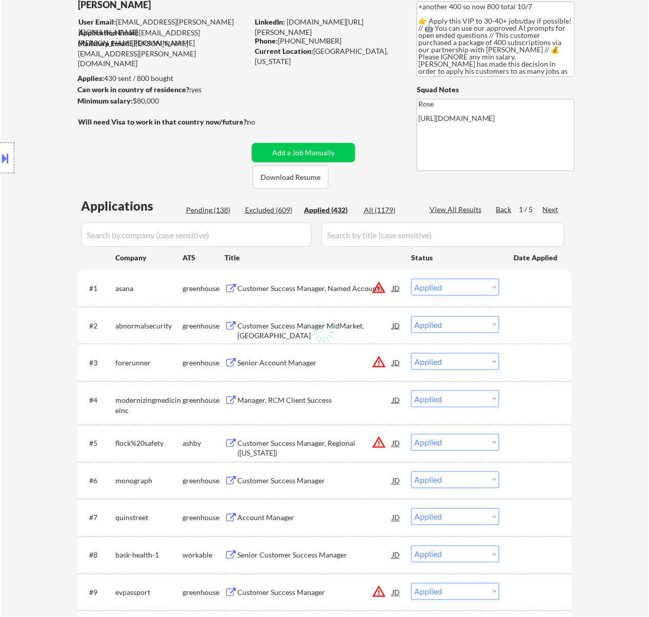
select select ""applied""
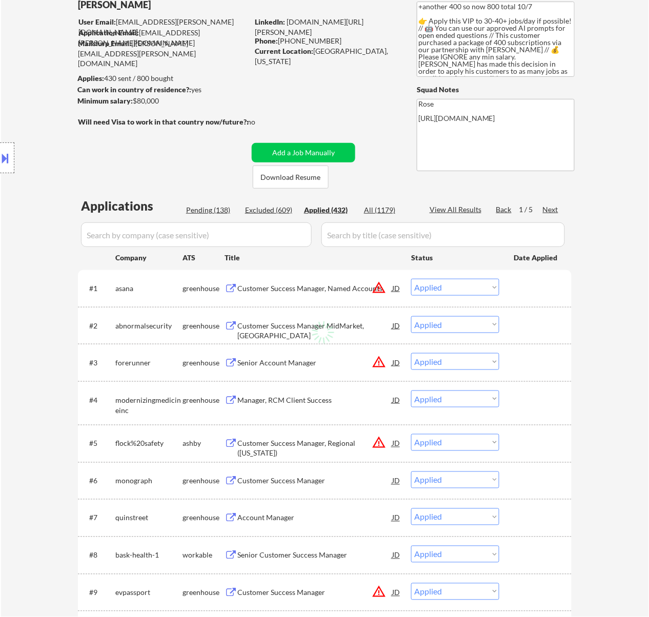
select select ""applied""
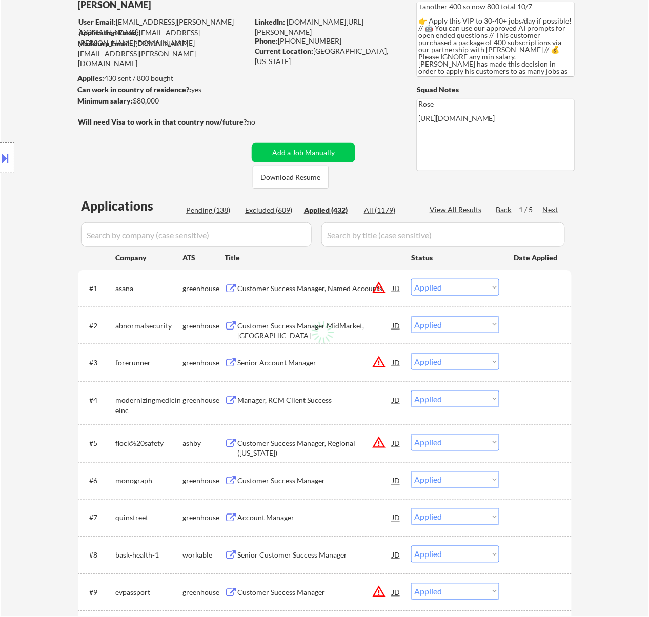
select select ""applied""
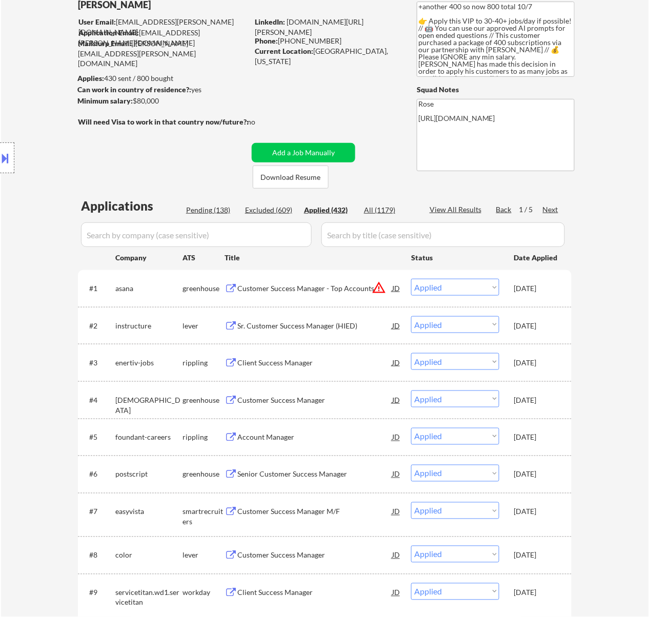
click at [198, 211] on div "Pending (138)" at bounding box center [211, 210] width 51 height 10
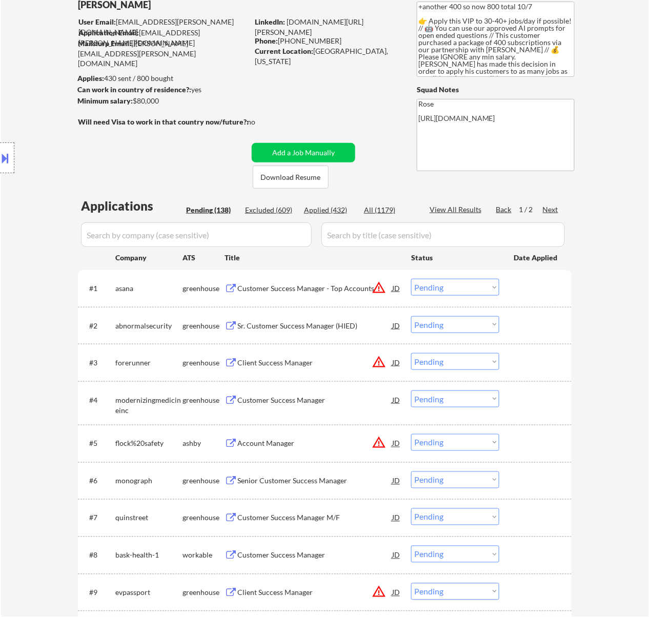
click at [291, 289] on div "Customer Success Manager - Top Accounts" at bounding box center [314, 288] width 155 height 10
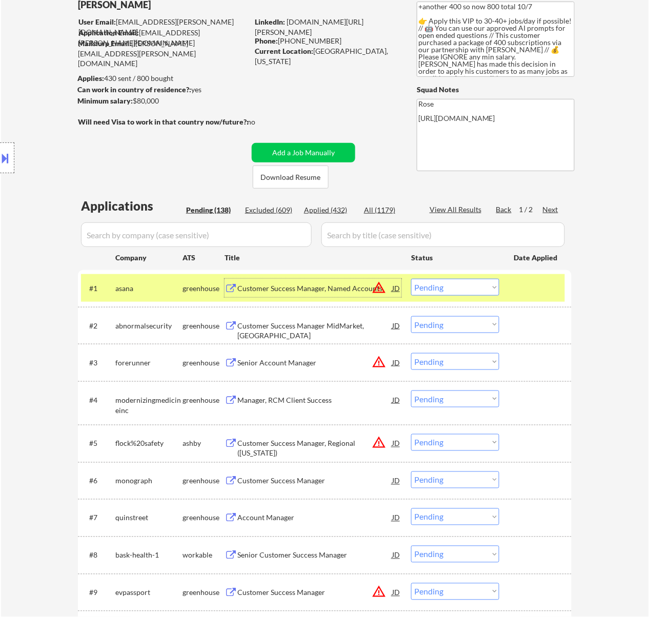
click at [429, 284] on select "Choose an option... Pending Applied Excluded (Questions) Excluded (Expired) Exc…" at bounding box center [455, 287] width 88 height 17
click at [411, 279] on select "Choose an option... Pending Applied Excluded (Questions) Excluded (Expired) Exc…" at bounding box center [455, 287] width 88 height 17
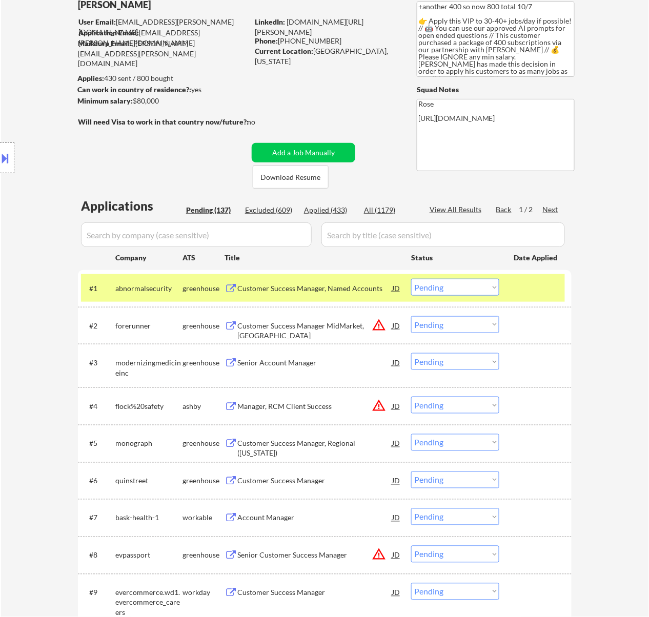
click at [322, 287] on div "Customer Success Manager, Named Accounts" at bounding box center [314, 288] width 155 height 10
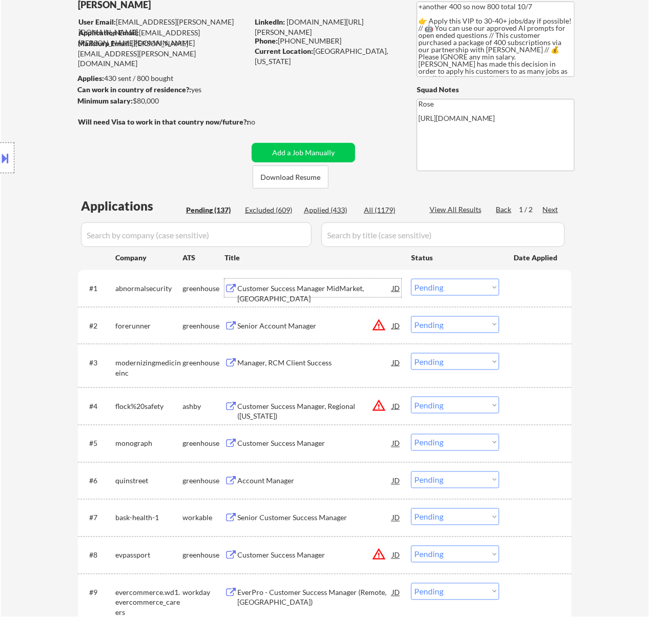
click at [454, 281] on select "Choose an option... Pending Applied Excluded (Questions) Excluded (Expired) Exc…" at bounding box center [455, 287] width 88 height 17
click at [411, 279] on select "Choose an option... Pending Applied Excluded (Questions) Excluded (Expired) Exc…" at bounding box center [455, 287] width 88 height 17
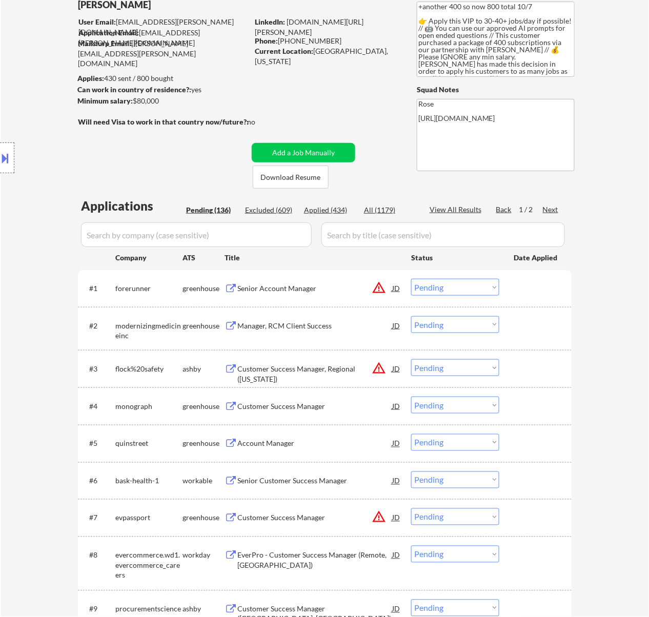
click at [320, 285] on div "Senior Account Manager" at bounding box center [314, 288] width 155 height 10
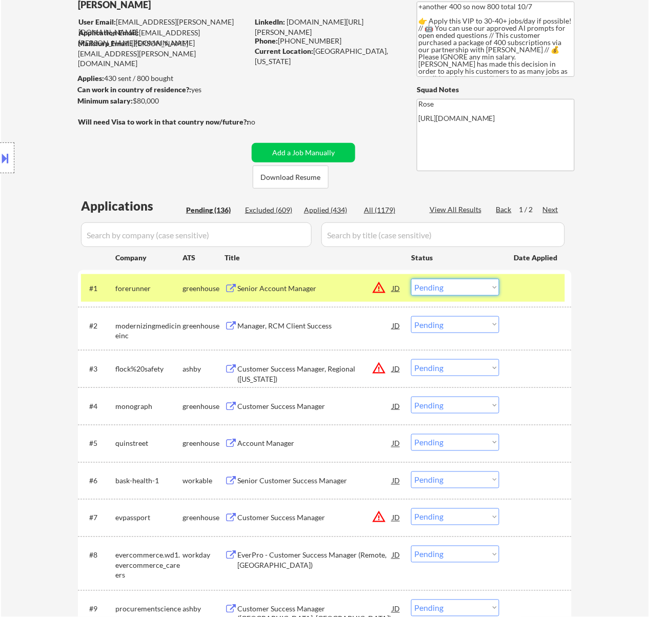
click at [469, 286] on select "Choose an option... Pending Applied Excluded (Questions) Excluded (Expired) Exc…" at bounding box center [455, 287] width 88 height 17
click at [411, 279] on select "Choose an option... Pending Applied Excluded (Questions) Excluded (Expired) Exc…" at bounding box center [455, 287] width 88 height 17
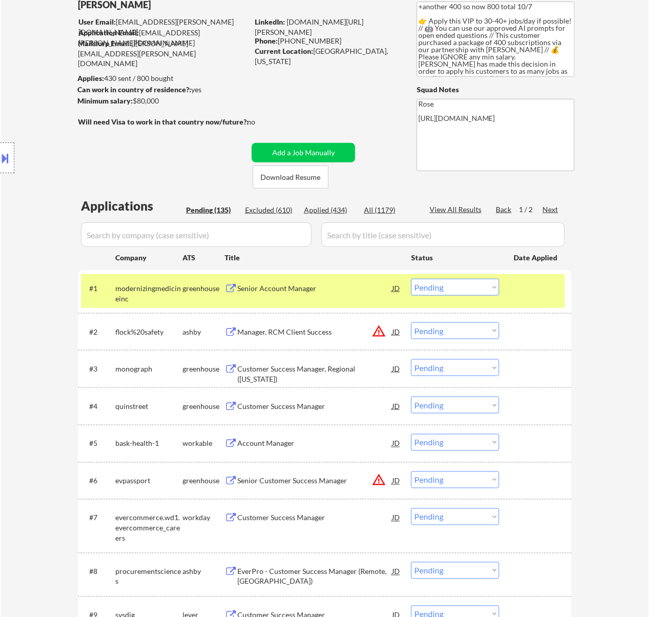
click at [340, 285] on div "Senior Account Manager" at bounding box center [314, 288] width 155 height 10
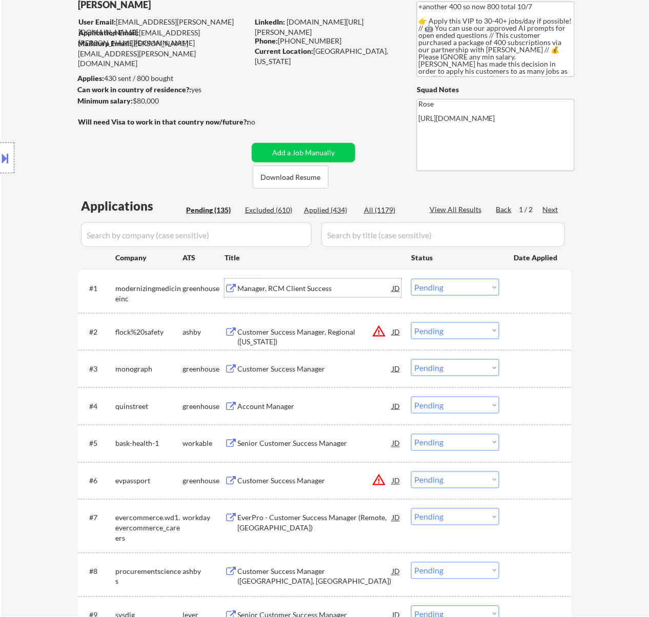
click at [460, 289] on select "Choose an option... Pending Applied Excluded (Questions) Excluded (Expired) Exc…" at bounding box center [455, 287] width 88 height 17
click at [411, 279] on select "Choose an option... Pending Applied Excluded (Questions) Excluded (Expired) Exc…" at bounding box center [455, 287] width 88 height 17
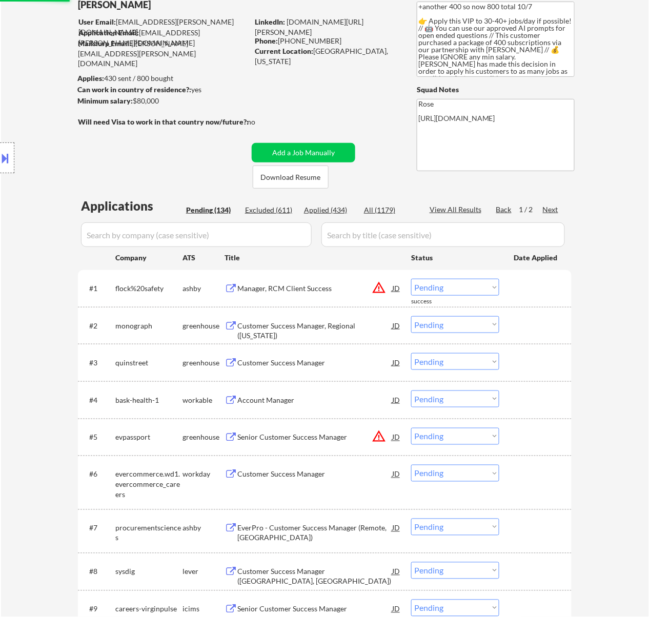
click at [319, 293] on div "Manager, RCM Client Success" at bounding box center [314, 288] width 155 height 10
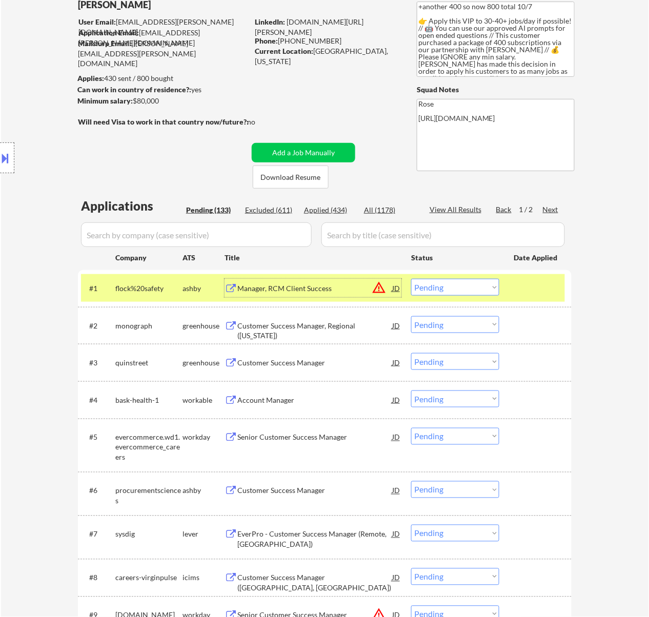
click at [460, 276] on div "#1 flock%20safety ashby Manager, RCM Client Success JD warning_amber Choose an …" at bounding box center [323, 288] width 484 height 28
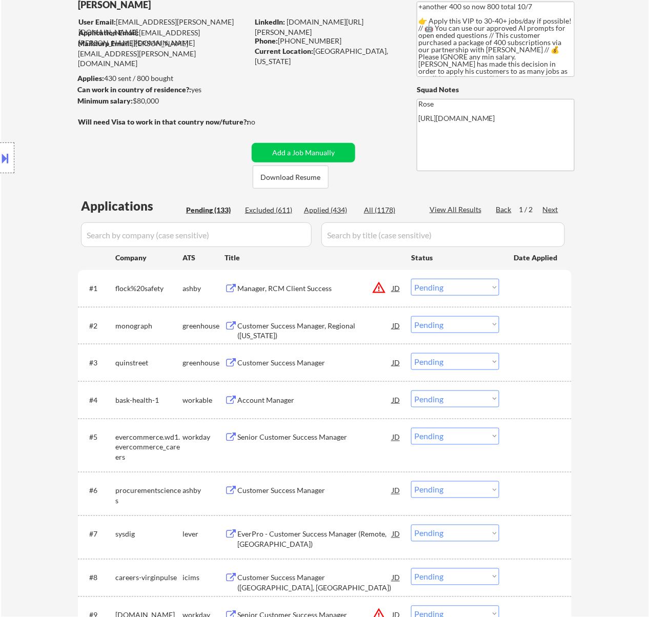
click at [462, 283] on select "Choose an option... Pending Applied Excluded (Questions) Excluded (Expired) Exc…" at bounding box center [455, 287] width 88 height 17
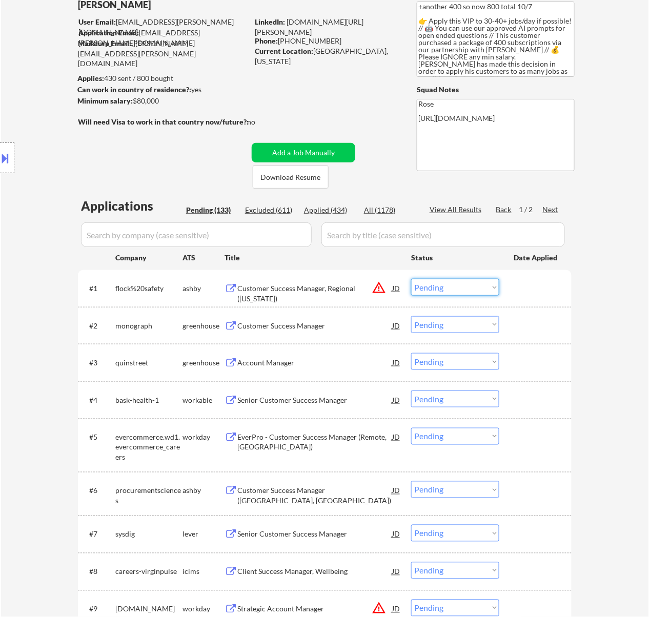
click at [469, 283] on select "Choose an option... Pending Applied Excluded (Questions) Excluded (Expired) Exc…" at bounding box center [455, 287] width 88 height 17
click at [468, 287] on select "Choose an option... Pending Applied Excluded (Questions) Excluded (Expired) Exc…" at bounding box center [455, 287] width 88 height 17
click at [411, 279] on select "Choose an option... Pending Applied Excluded (Questions) Excluded (Expired) Exc…" at bounding box center [455, 287] width 88 height 17
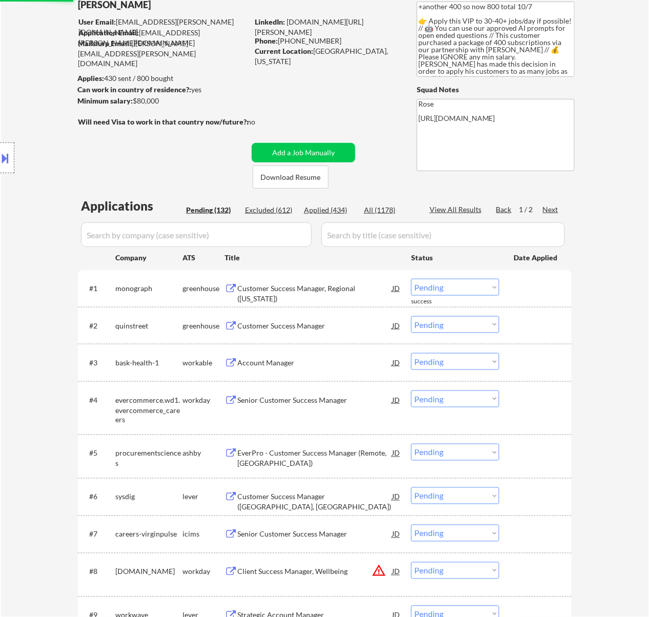
click at [317, 287] on div "Customer Success Manager, Regional (Texas)" at bounding box center [314, 293] width 155 height 20
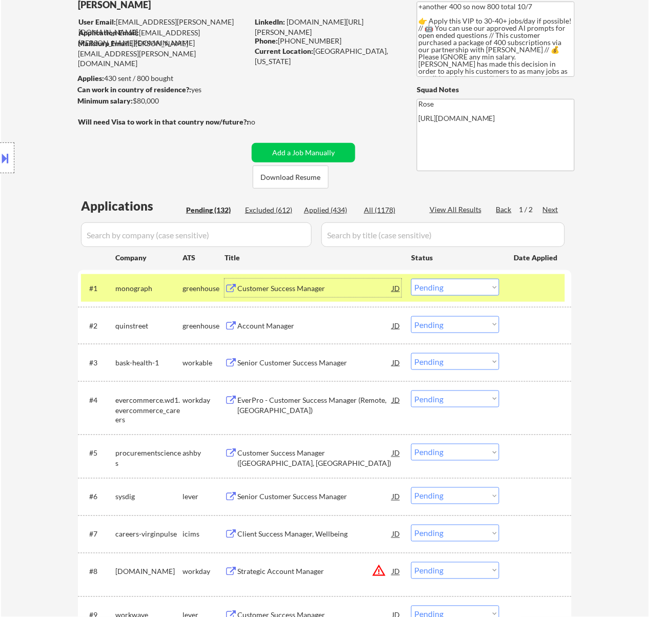
click at [471, 287] on select "Choose an option... Pending Applied Excluded (Questions) Excluded (Expired) Exc…" at bounding box center [455, 287] width 88 height 17
click at [411, 279] on select "Choose an option... Pending Applied Excluded (Questions) Excluded (Expired) Exc…" at bounding box center [455, 287] width 88 height 17
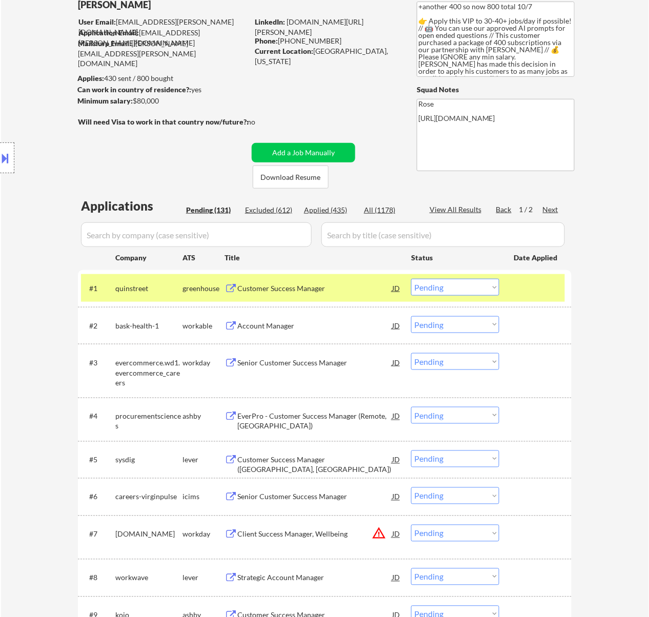
click at [322, 287] on div "Customer Success Manager" at bounding box center [314, 288] width 155 height 10
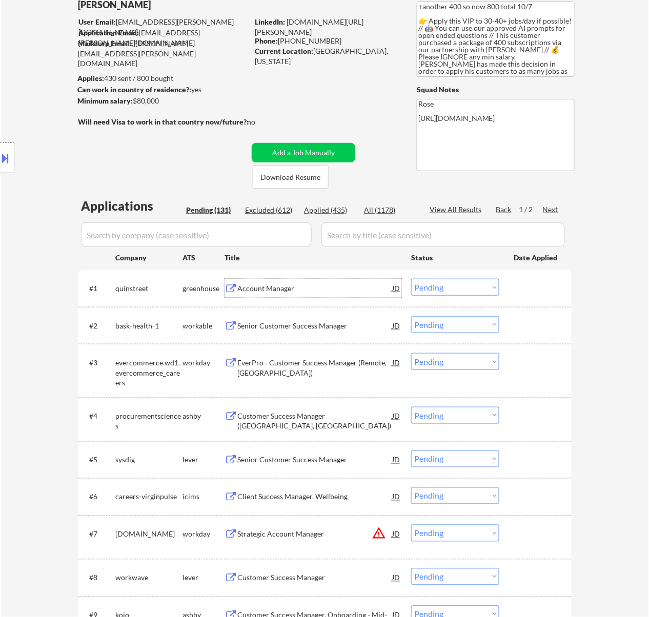
click at [448, 287] on select "Choose an option... Pending Applied Excluded (Questions) Excluded (Expired) Exc…" at bounding box center [455, 287] width 88 height 17
click at [411, 279] on select "Choose an option... Pending Applied Excluded (Questions) Excluded (Expired) Exc…" at bounding box center [455, 287] width 88 height 17
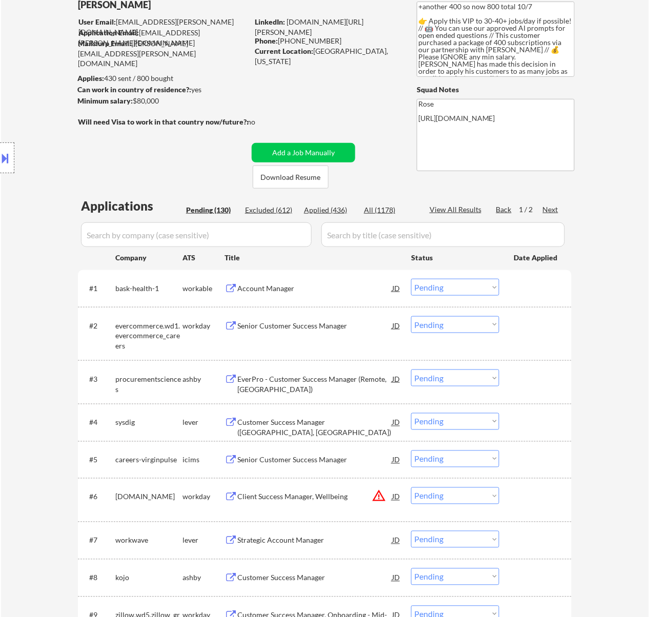
click at [296, 289] on div "Account Manager" at bounding box center [314, 288] width 155 height 10
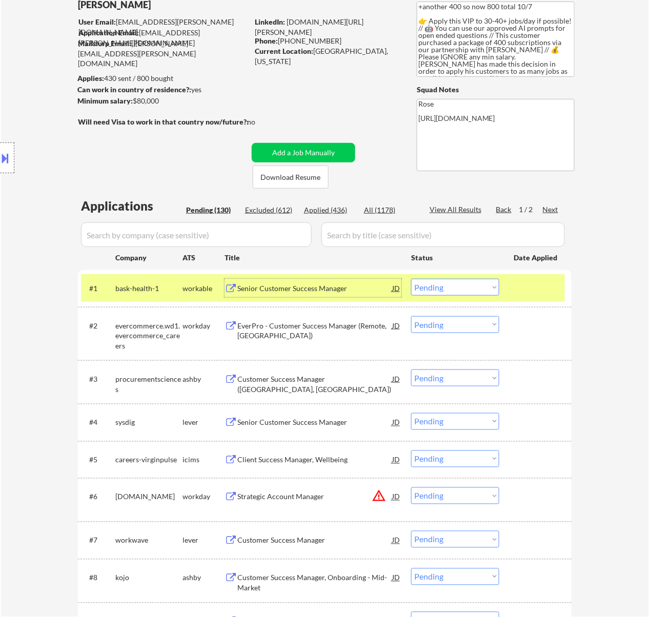
click at [465, 289] on select "Choose an option... Pending Applied Excluded (Questions) Excluded (Expired) Exc…" at bounding box center [455, 287] width 88 height 17
click at [411, 279] on select "Choose an option... Pending Applied Excluded (Questions) Excluded (Expired) Exc…" at bounding box center [455, 287] width 88 height 17
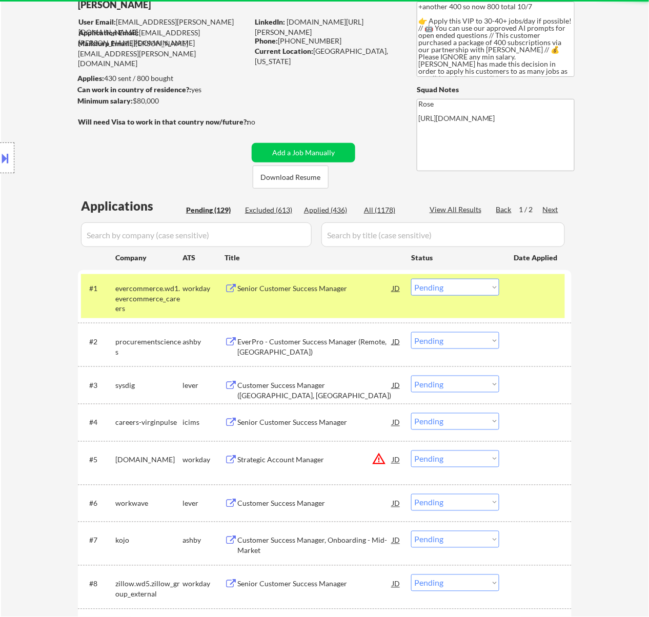
click at [319, 294] on div "Senior Customer Success Manager" at bounding box center [314, 288] width 155 height 18
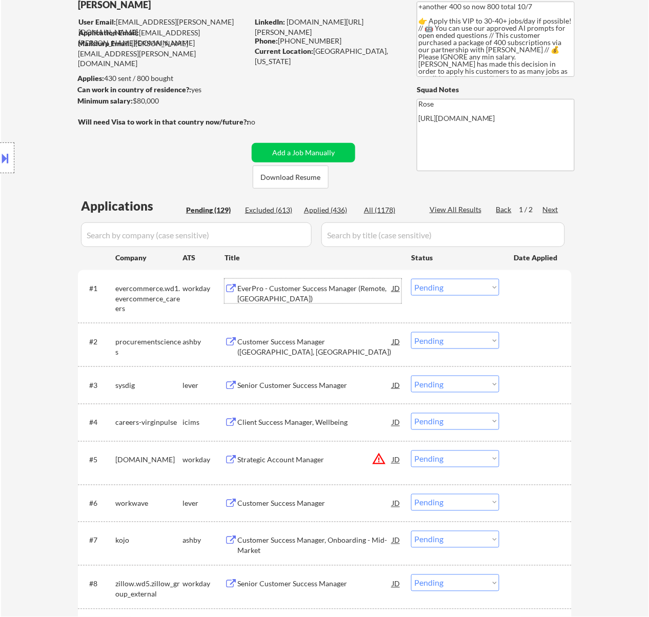
click at [300, 339] on div "Customer Success Manager (Salt Lake City, UT)" at bounding box center [314, 347] width 155 height 20
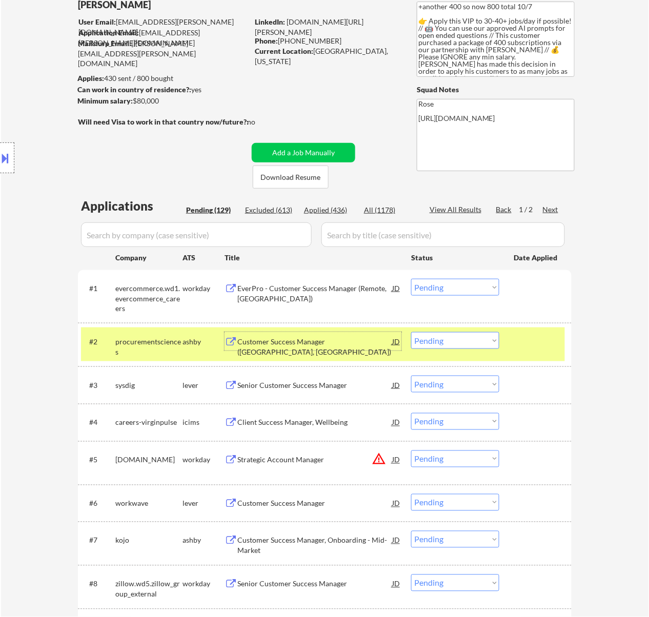
click at [480, 343] on select "Choose an option... Pending Applied Excluded (Questions) Excluded (Expired) Exc…" at bounding box center [455, 340] width 88 height 17
click at [411, 332] on select "Choose an option... Pending Applied Excluded (Questions) Excluded (Expired) Exc…" at bounding box center [455, 340] width 88 height 17
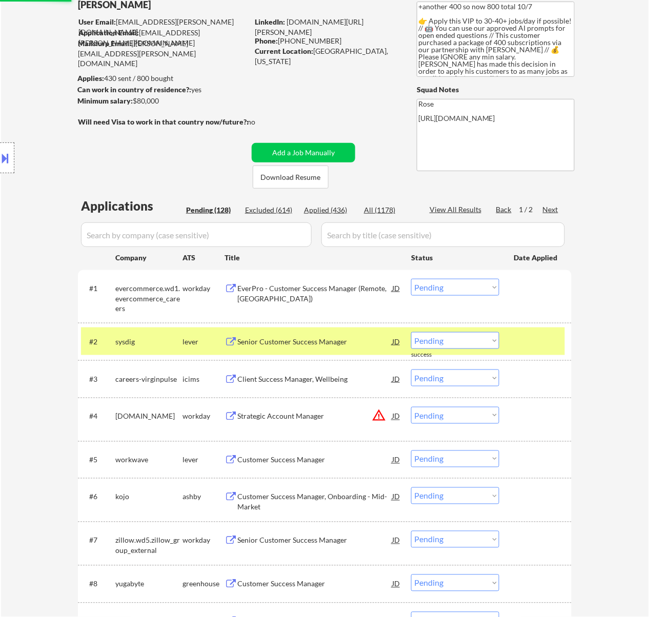
click at [312, 347] on div "Senior Customer Success Manager" at bounding box center [314, 341] width 155 height 18
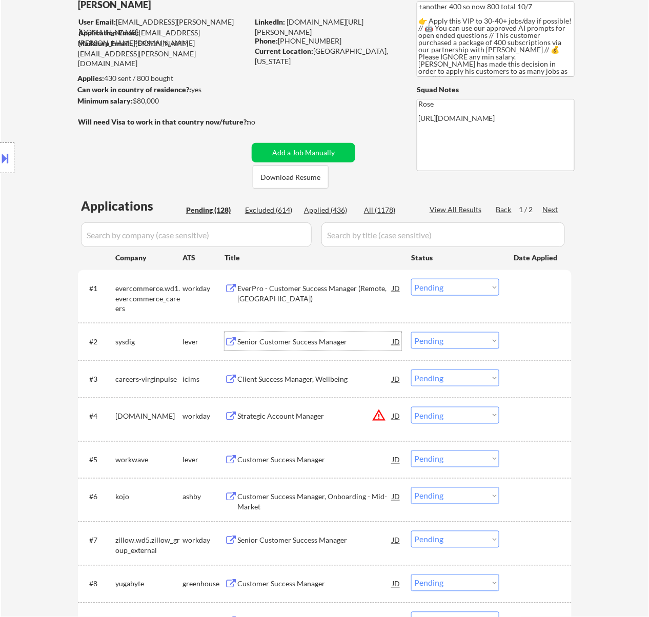
click at [442, 283] on select "Choose an option... Pending Applied Excluded (Questions) Excluded (Expired) Exc…" at bounding box center [455, 287] width 88 height 17
click at [411, 279] on select "Choose an option... Pending Applied Excluded (Questions) Excluded (Expired) Exc…" at bounding box center [455, 287] width 88 height 17
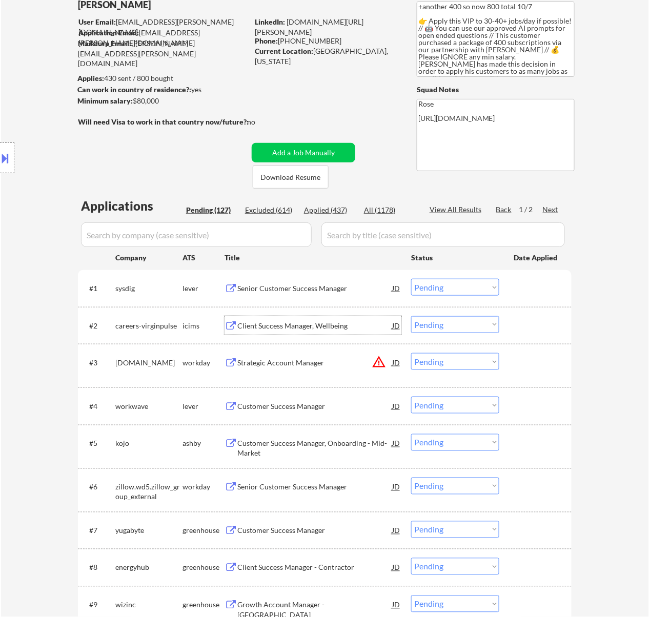
click at [310, 327] on div "Client Success Manager, Wellbeing" at bounding box center [314, 326] width 155 height 10
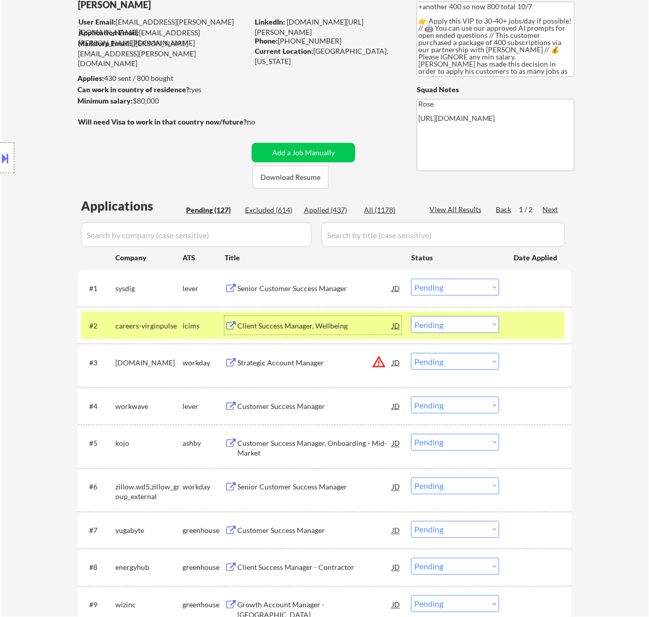
click at [480, 285] on select "Choose an option... Pending Applied Excluded (Questions) Excluded (Expired) Exc…" at bounding box center [455, 287] width 88 height 17
click at [411, 279] on select "Choose an option... Pending Applied Excluded (Questions) Excluded (Expired) Exc…" at bounding box center [455, 287] width 88 height 17
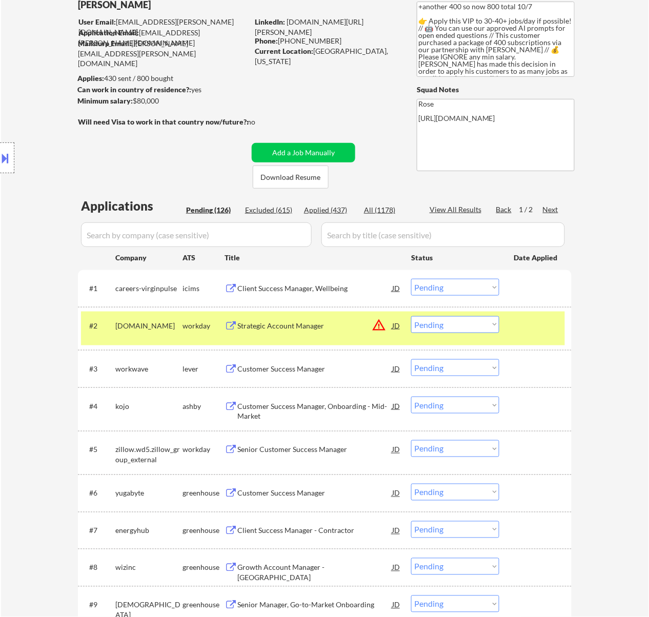
click at [473, 284] on select "Choose an option... Pending Applied Excluded (Questions) Excluded (Expired) Exc…" at bounding box center [455, 287] width 88 height 17
click at [411, 279] on select "Choose an option... Pending Applied Excluded (Questions) Excluded (Expired) Exc…" at bounding box center [455, 287] width 88 height 17
click at [547, 330] on div at bounding box center [536, 325] width 45 height 18
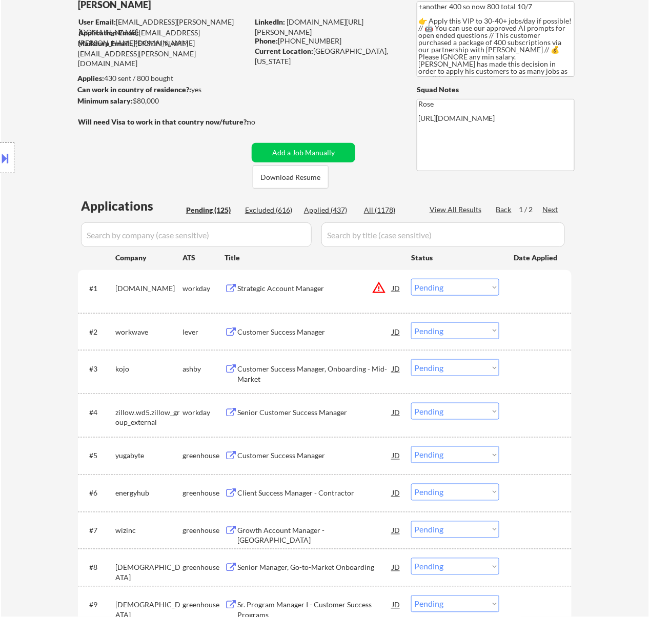
click at [315, 293] on div "Strategic Account Manager" at bounding box center [314, 288] width 155 height 10
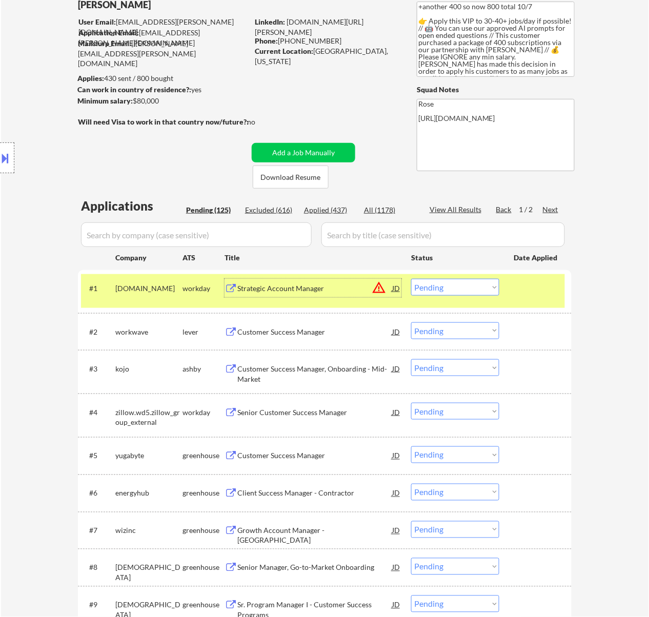
click at [302, 327] on div "Customer Success Manager" at bounding box center [314, 332] width 155 height 10
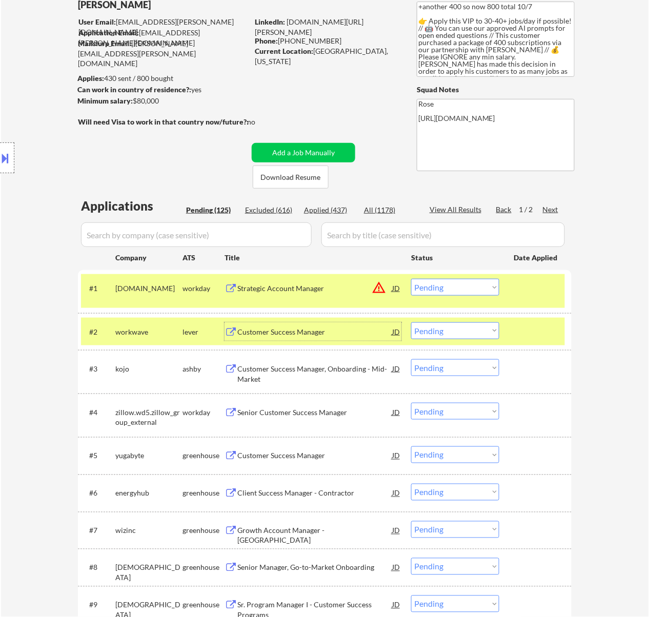
click at [491, 283] on select "Choose an option... Pending Applied Excluded (Questions) Excluded (Expired) Exc…" at bounding box center [455, 287] width 88 height 17
click at [411, 279] on select "Choose an option... Pending Applied Excluded (Questions) Excluded (Expired) Exc…" at bounding box center [455, 287] width 88 height 17
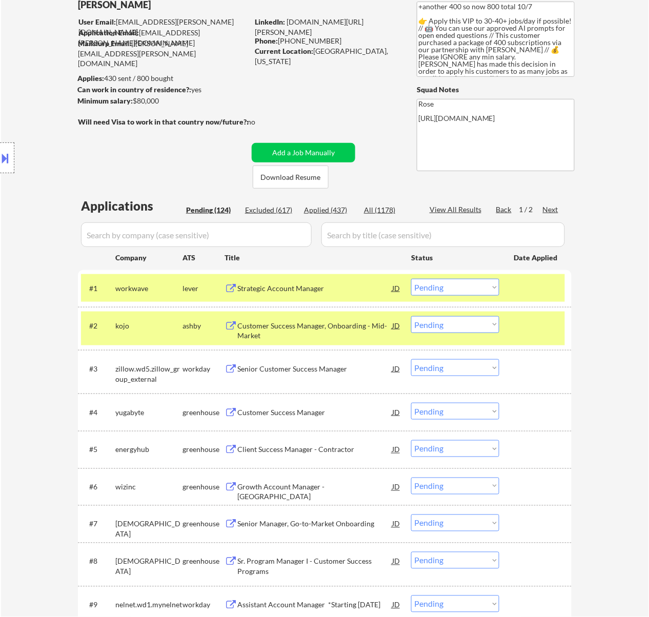
click at [306, 326] on div "Customer Success Manager, Onboarding - Mid-Market" at bounding box center [314, 331] width 155 height 20
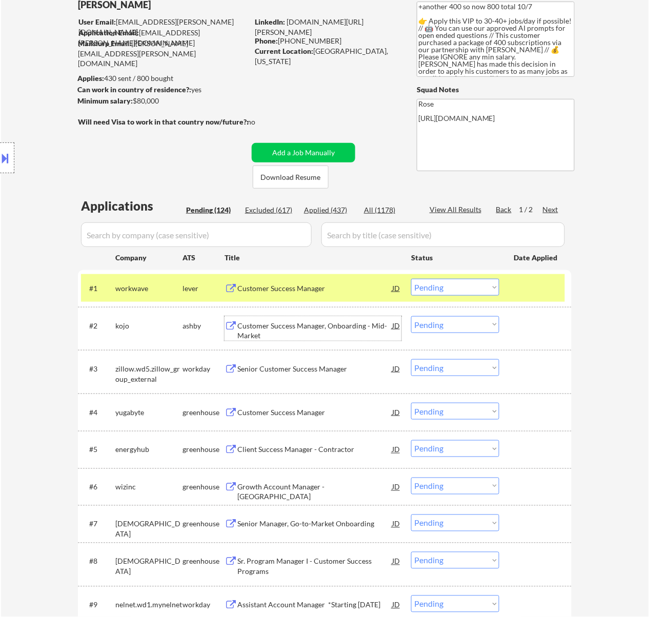
click at [442, 285] on select "Choose an option... Pending Applied Excluded (Questions) Excluded (Expired) Exc…" at bounding box center [455, 287] width 88 height 17
click at [411, 279] on select "Choose an option... Pending Applied Excluded (Questions) Excluded (Expired) Exc…" at bounding box center [455, 287] width 88 height 17
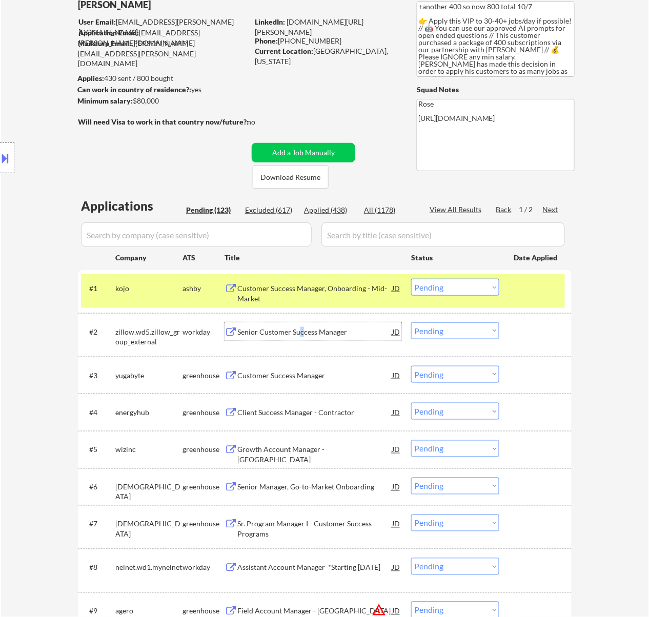
click at [301, 329] on div "Senior Customer Success Manager" at bounding box center [314, 332] width 155 height 10
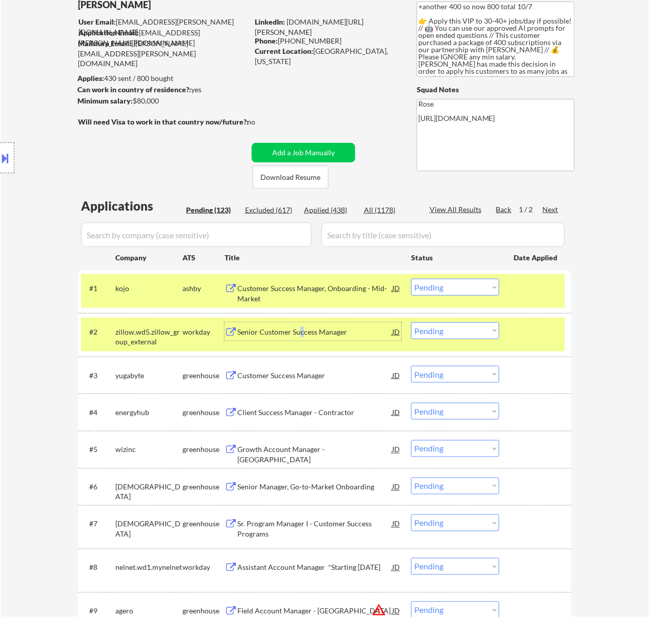
click at [466, 286] on select "Choose an option... Pending Applied Excluded (Questions) Excluded (Expired) Exc…" at bounding box center [455, 287] width 88 height 17
click at [411, 279] on select "Choose an option... Pending Applied Excluded (Questions) Excluded (Expired) Exc…" at bounding box center [455, 287] width 88 height 17
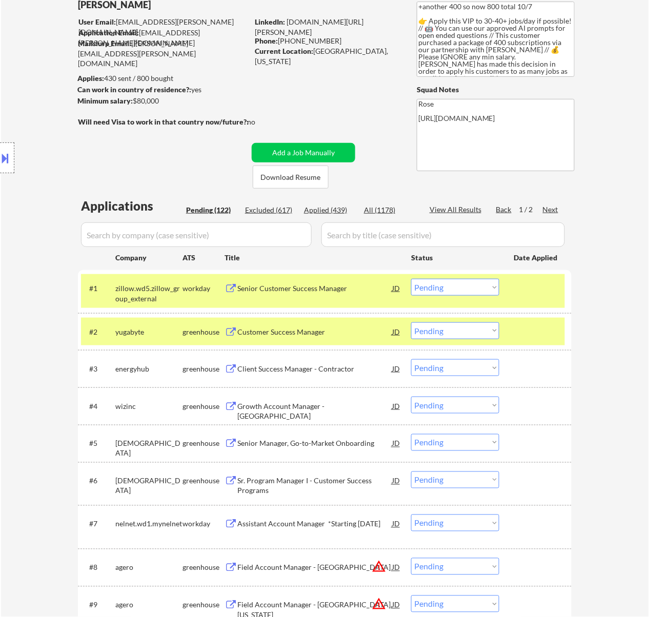
click at [443, 281] on select "Choose an option... Pending Applied Excluded (Questions) Excluded (Expired) Exc…" at bounding box center [455, 287] width 88 height 17
click at [411, 279] on select "Choose an option... Pending Applied Excluded (Questions) Excluded (Expired) Exc…" at bounding box center [455, 287] width 88 height 17
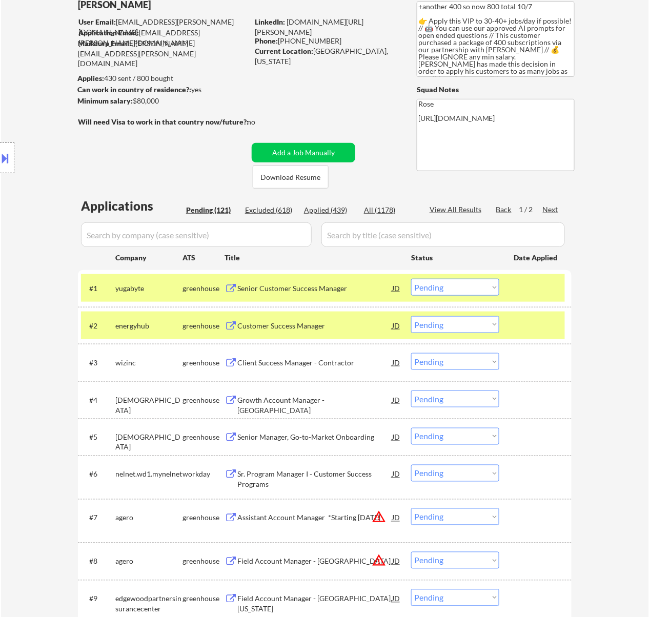
click at [338, 285] on div "Senior Customer Success Manager" at bounding box center [314, 288] width 155 height 10
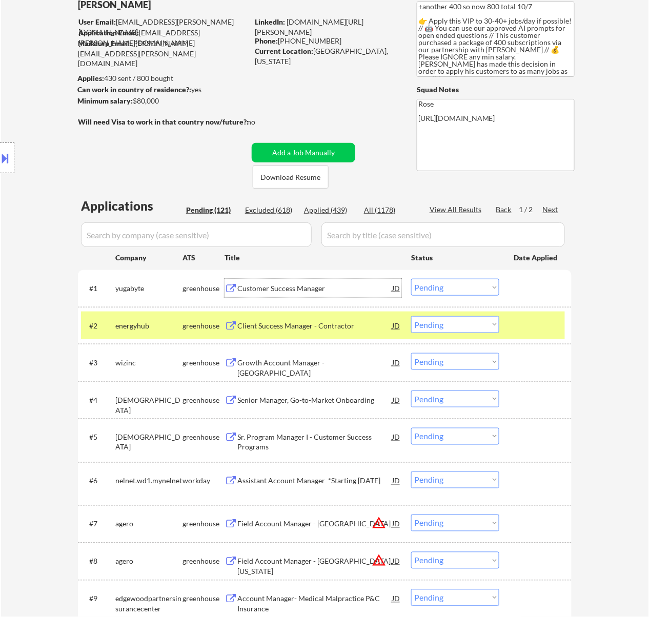
click at [540, 291] on div at bounding box center [536, 288] width 45 height 18
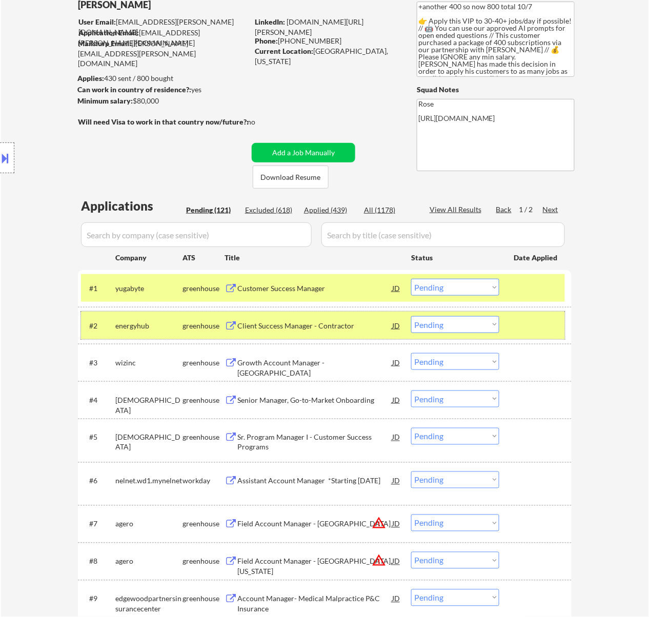
click at [538, 324] on div at bounding box center [536, 325] width 45 height 18
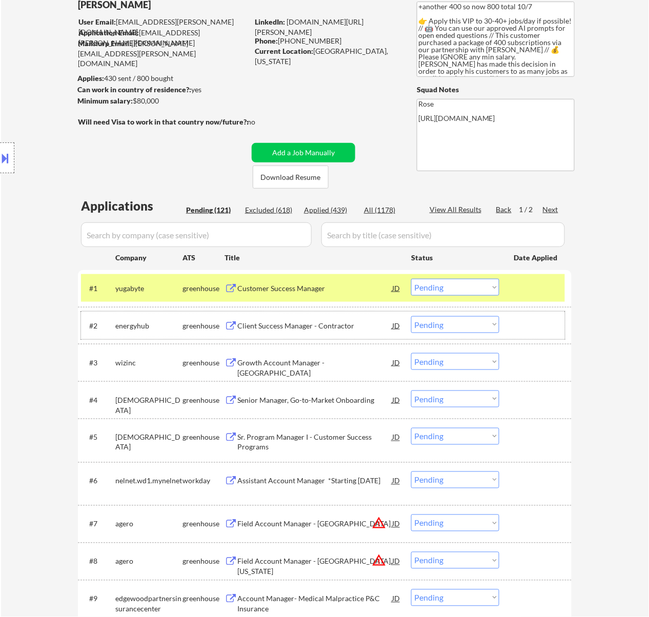
click at [317, 326] on div "Client Success Manager - Contractor" at bounding box center [314, 326] width 155 height 10
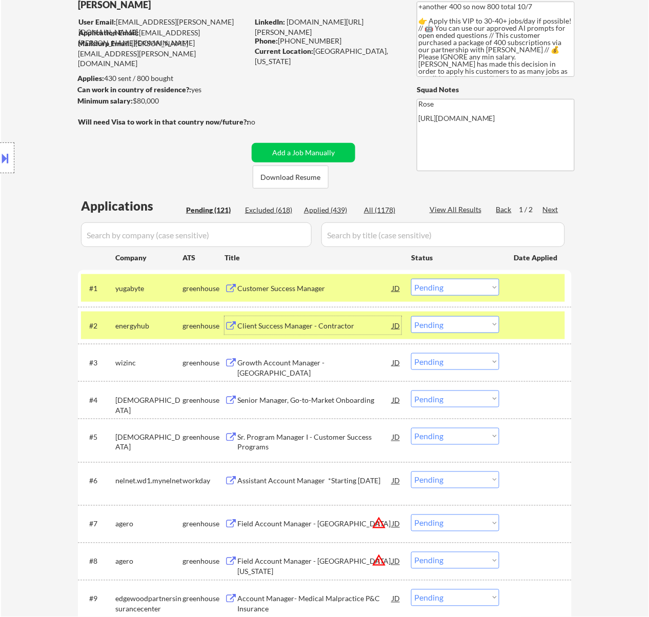
click at [443, 321] on select "Choose an option... Pending Applied Excluded (Questions) Excluded (Expired) Exc…" at bounding box center [455, 324] width 88 height 17
click at [411, 316] on select "Choose an option... Pending Applied Excluded (Questions) Excluded (Expired) Exc…" at bounding box center [455, 324] width 88 height 17
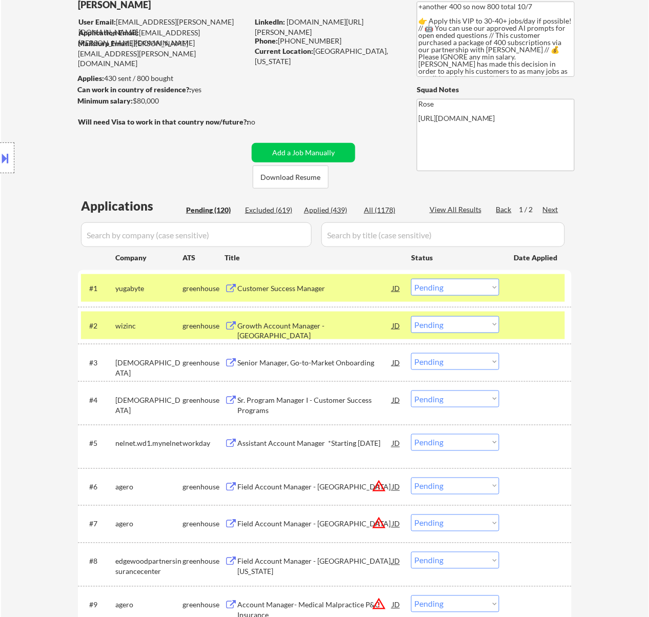
click at [287, 319] on div "Growth Account Manager - East" at bounding box center [314, 325] width 155 height 18
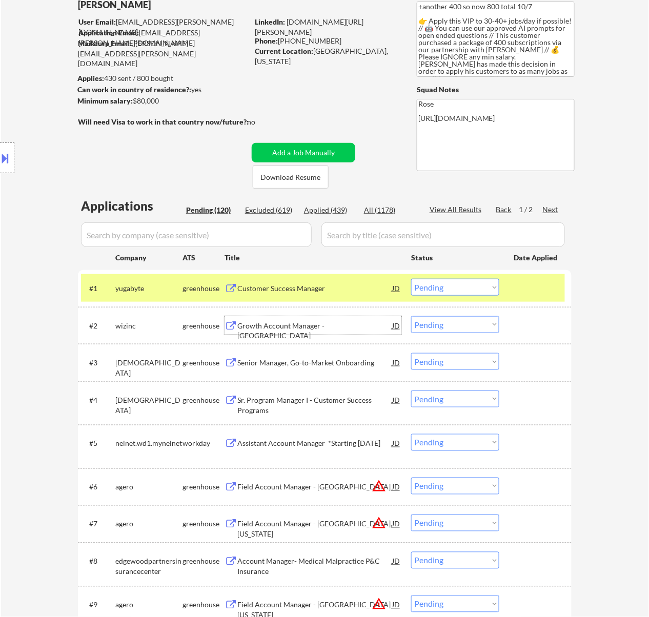
click at [452, 285] on select "Choose an option... Pending Applied Excluded (Questions) Excluded (Expired) Exc…" at bounding box center [455, 287] width 88 height 17
click at [411, 279] on select "Choose an option... Pending Applied Excluded (Questions) Excluded (Expired) Exc…" at bounding box center [455, 287] width 88 height 17
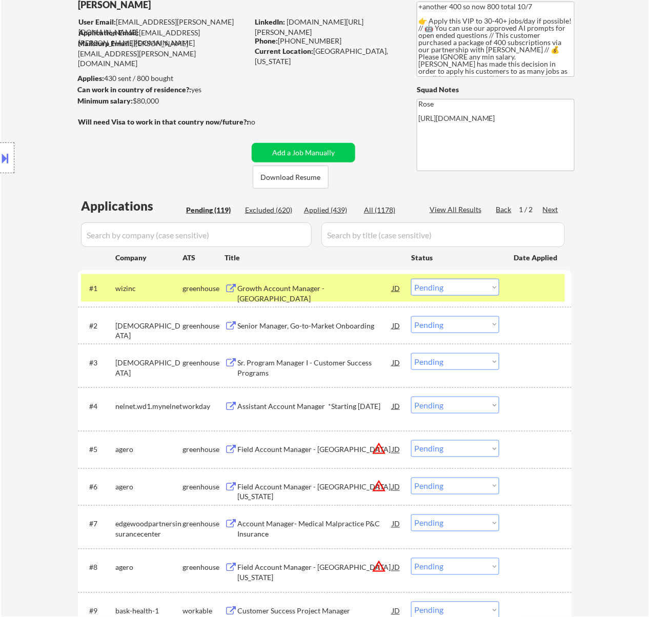
click at [447, 289] on select "Choose an option... Pending Applied Excluded (Questions) Excluded (Expired) Exc…" at bounding box center [455, 287] width 88 height 17
click at [411, 279] on select "Choose an option... Pending Applied Excluded (Questions) Excluded (Expired) Exc…" at bounding box center [455, 287] width 88 height 17
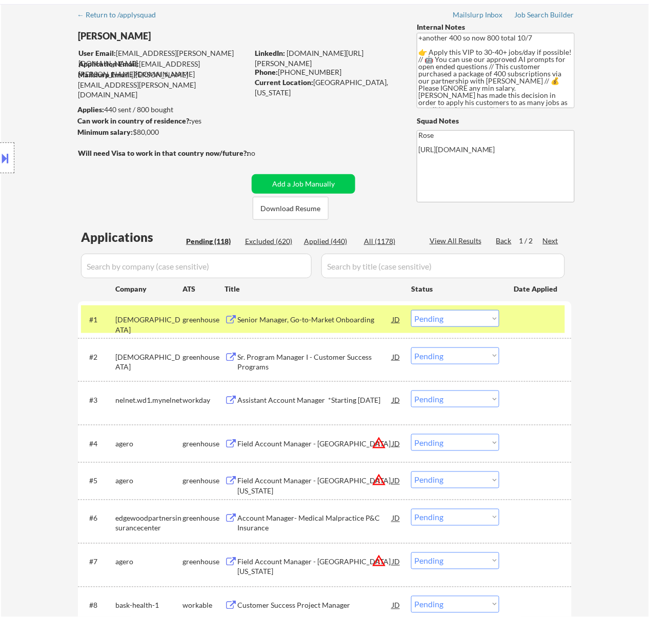
scroll to position [0, 0]
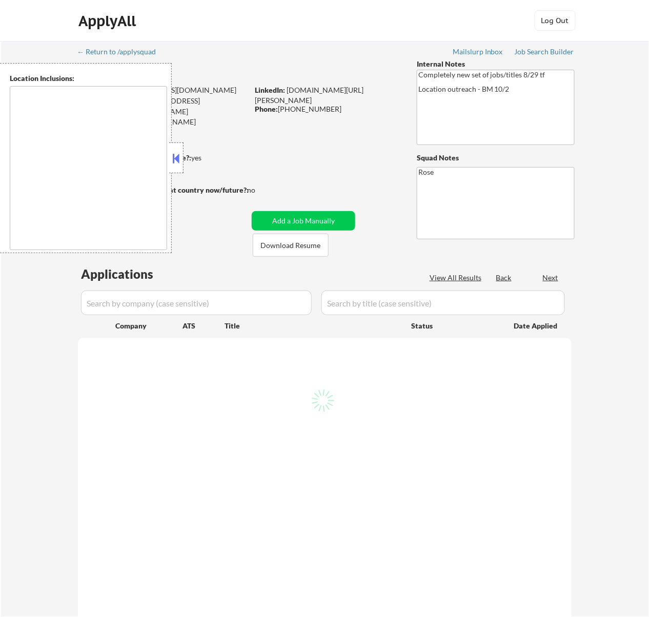
select select ""pending""
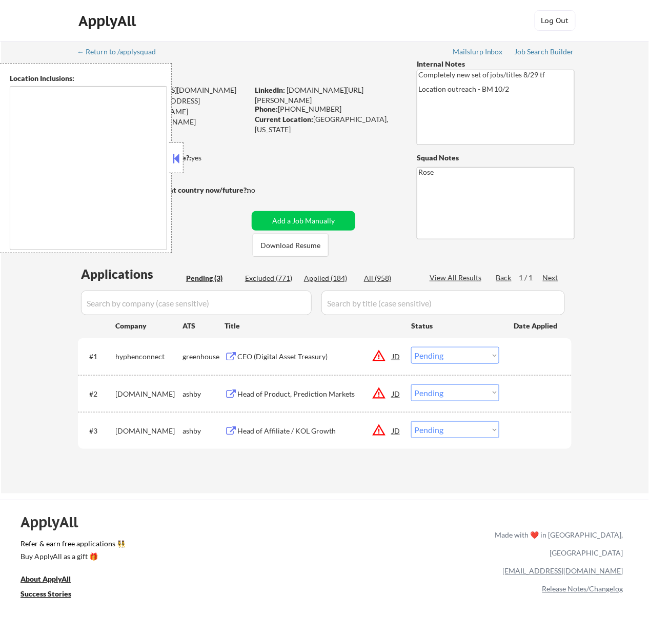
click at [181, 164] on button at bounding box center [175, 158] width 11 height 15
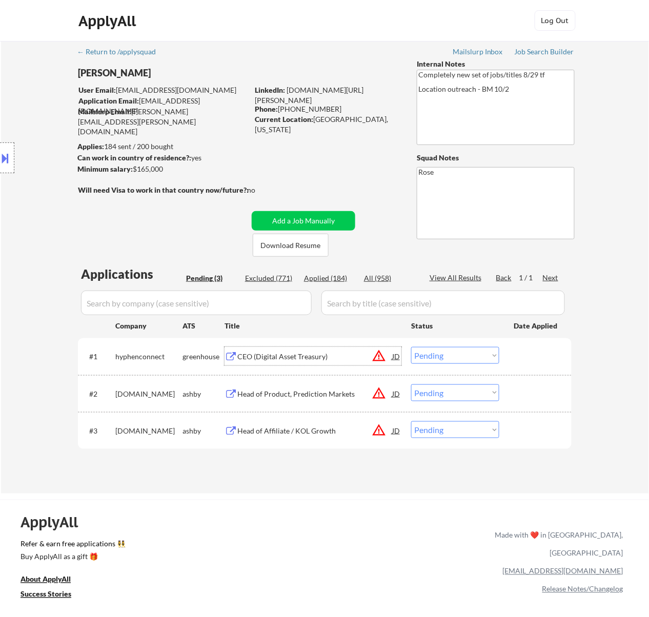
click at [283, 355] on div "CEO (Digital Asset Treasury)" at bounding box center [314, 356] width 155 height 10
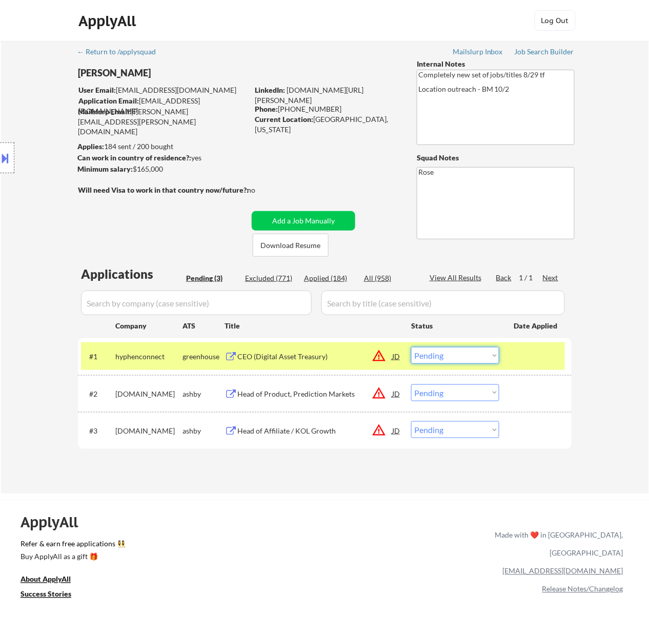
click at [445, 348] on select "Choose an option... Pending Applied Excluded (Questions) Excluded (Expired) Exc…" at bounding box center [455, 355] width 88 height 17
click at [411, 347] on select "Choose an option... Pending Applied Excluded (Questions) Excluded (Expired) Exc…" at bounding box center [455, 355] width 88 height 17
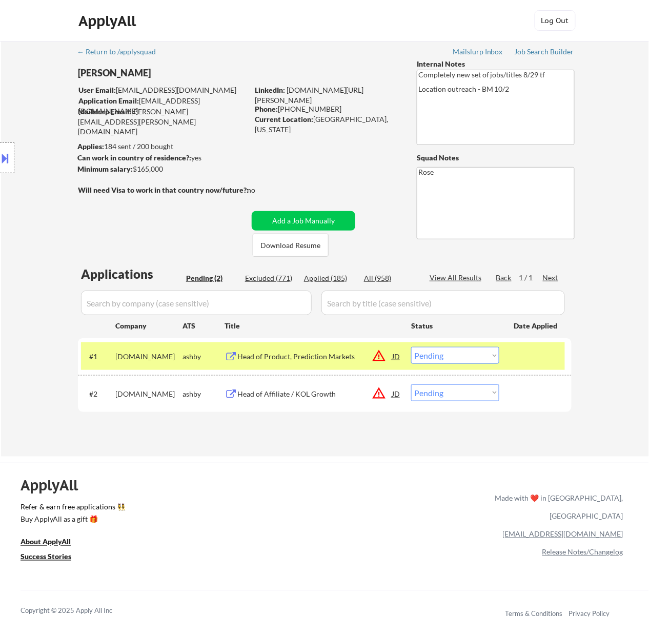
click at [315, 353] on div "Head of Product, Prediction Markets" at bounding box center [314, 356] width 155 height 10
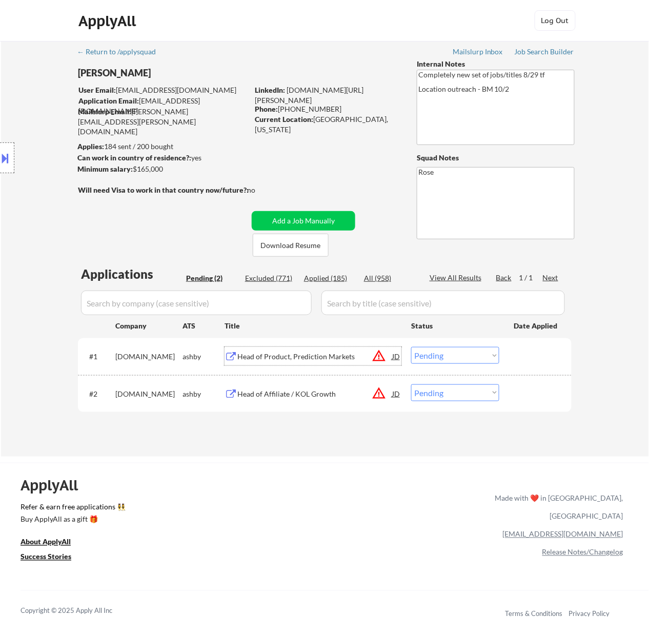
click at [480, 357] on select "Choose an option... Pending Applied Excluded (Questions) Excluded (Expired) Exc…" at bounding box center [455, 355] width 88 height 17
click at [411, 347] on select "Choose an option... Pending Applied Excluded (Questions) Excluded (Expired) Exc…" at bounding box center [455, 355] width 88 height 17
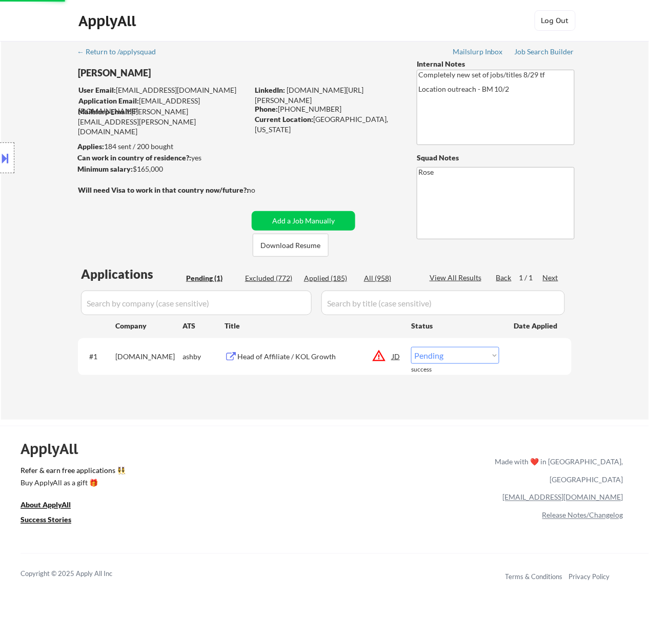
click at [330, 363] on div "Head of Affiliate / KOL Growth" at bounding box center [314, 356] width 155 height 18
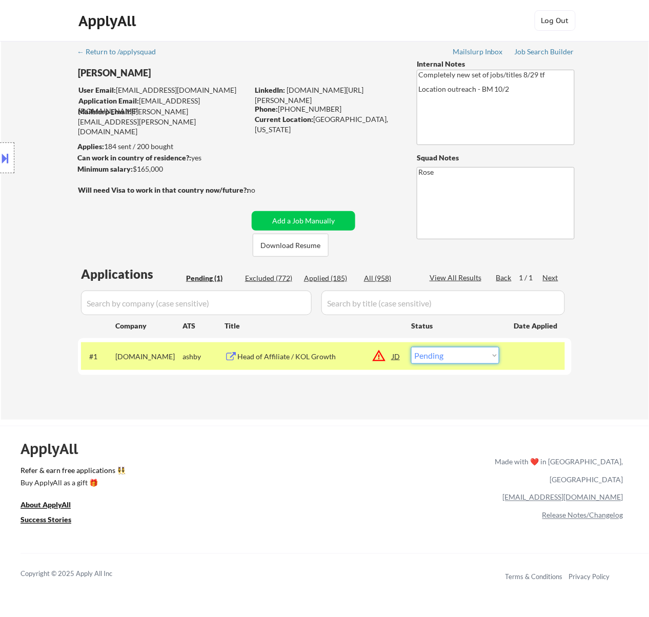
click at [457, 355] on select "Choose an option... Pending Applied Excluded (Questions) Excluded (Expired) Exc…" at bounding box center [455, 355] width 88 height 17
select select ""applied""
click at [411, 347] on select "Choose an option... Pending Applied Excluded (Questions) Excluded (Expired) Exc…" at bounding box center [455, 355] width 88 height 17
